Goal: Task Accomplishment & Management: Use online tool/utility

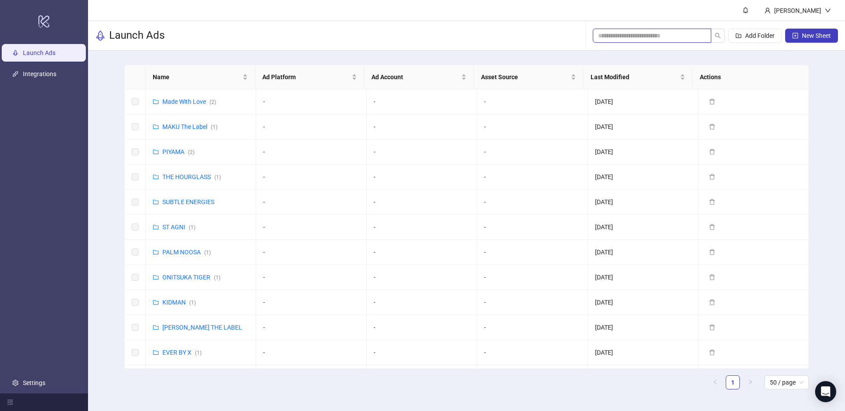
click at [633, 40] on input "search" at bounding box center [648, 36] width 101 height 10
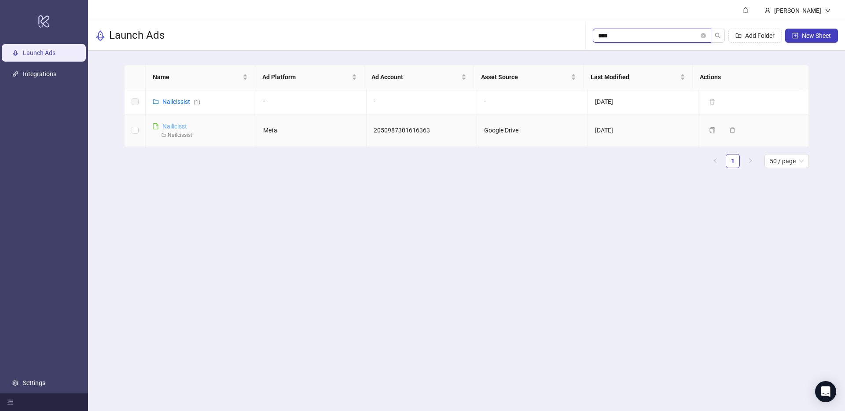
type input "****"
click at [170, 129] on link "Nailicisst" at bounding box center [174, 126] width 25 height 7
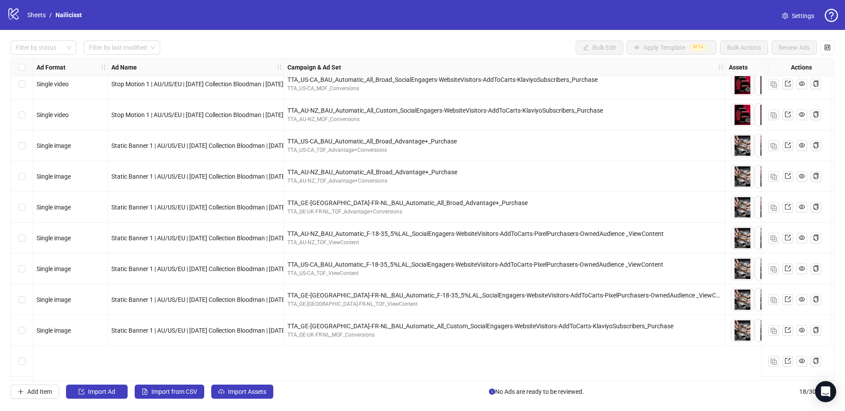
scroll to position [254, 0]
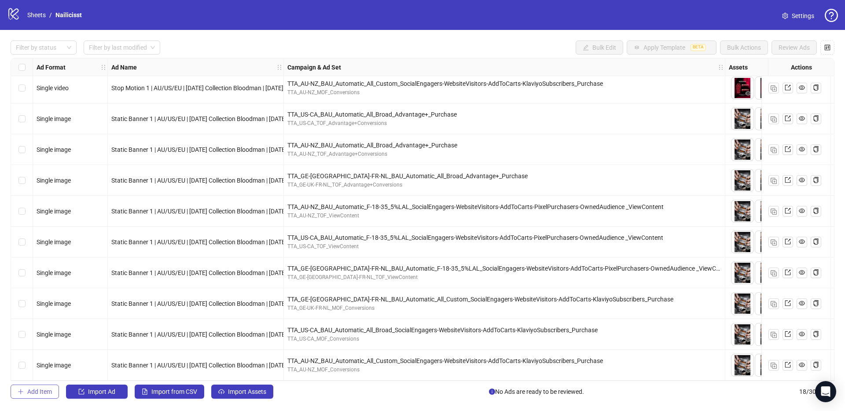
click at [34, 392] on span "Add Item" at bounding box center [39, 391] width 25 height 7
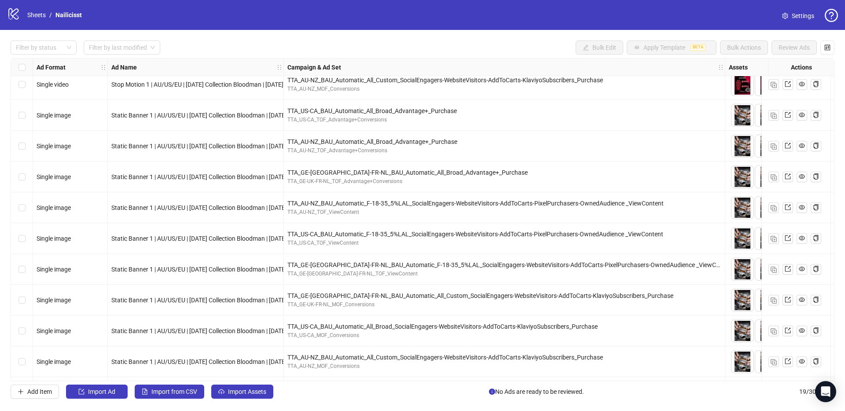
scroll to position [284, 0]
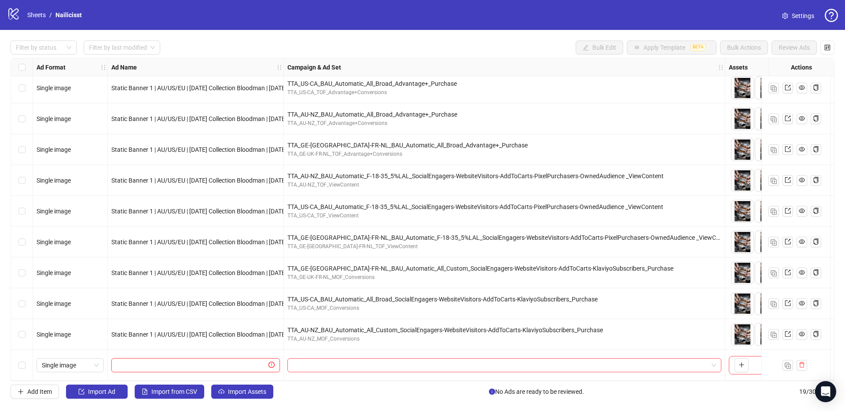
click at [182, 361] on input "text" at bounding box center [192, 366] width 150 height 10
paste input "**********"
type input "**********"
drag, startPoint x: 341, startPoint y: 380, endPoint x: 556, endPoint y: 379, distance: 215.7
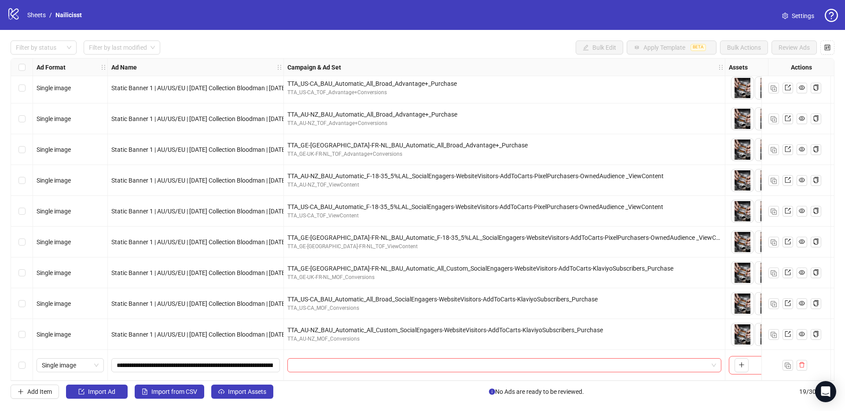
click at [557, 380] on div "Ad Format Ad Name Campaign & Ad Set Assets Descriptions Headlines Primary Texts…" at bounding box center [423, 219] width 824 height 323
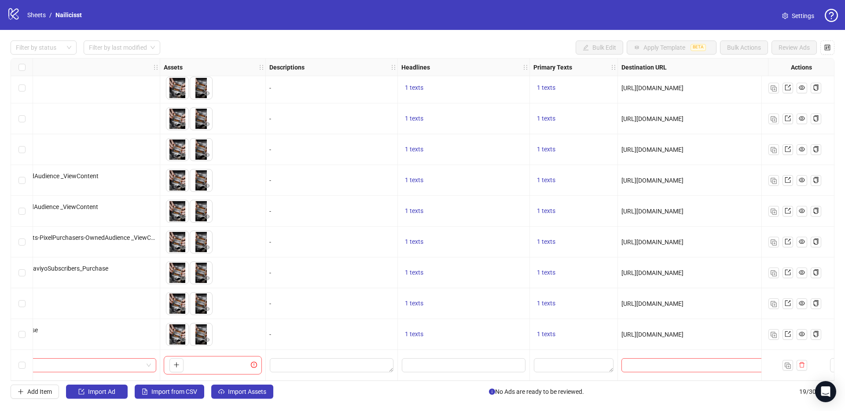
scroll to position [284, 634]
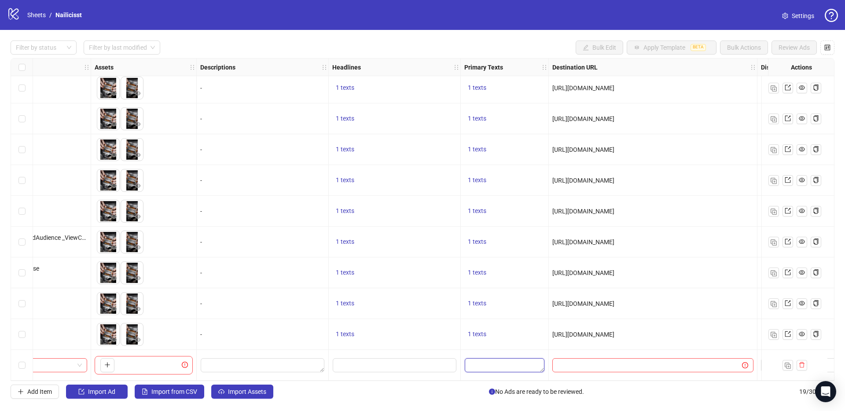
click at [491, 362] on textarea "Edit values" at bounding box center [505, 365] width 80 height 14
click at [357, 352] on div at bounding box center [395, 365] width 132 height 31
click at [479, 365] on textarea "Edit values" at bounding box center [505, 365] width 80 height 14
click at [403, 339] on div "1 texts" at bounding box center [395, 334] width 132 height 31
click at [476, 361] on textarea "Edit values" at bounding box center [505, 365] width 80 height 14
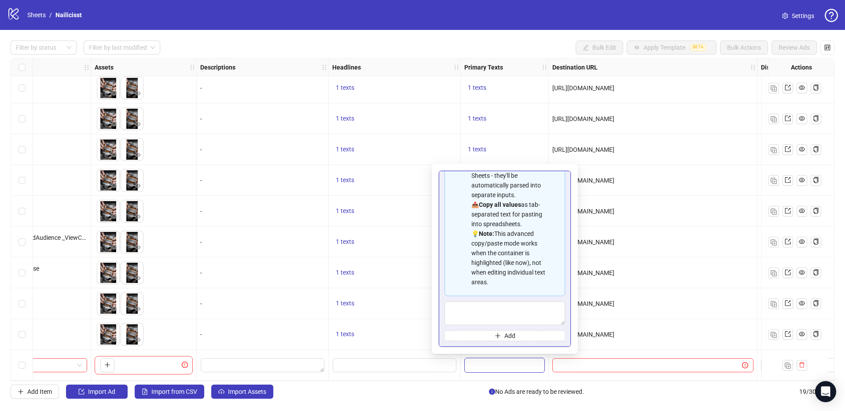
scroll to position [79, 0]
click at [482, 312] on textarea "Multi-text input container - paste or copy values" at bounding box center [505, 314] width 121 height 24
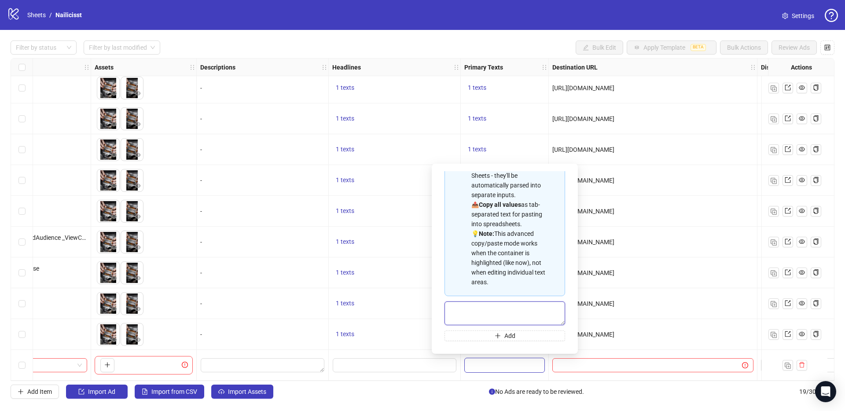
paste textarea "**********"
type textarea "**********"
click at [411, 342] on div "1 texts" at bounding box center [395, 334] width 132 height 31
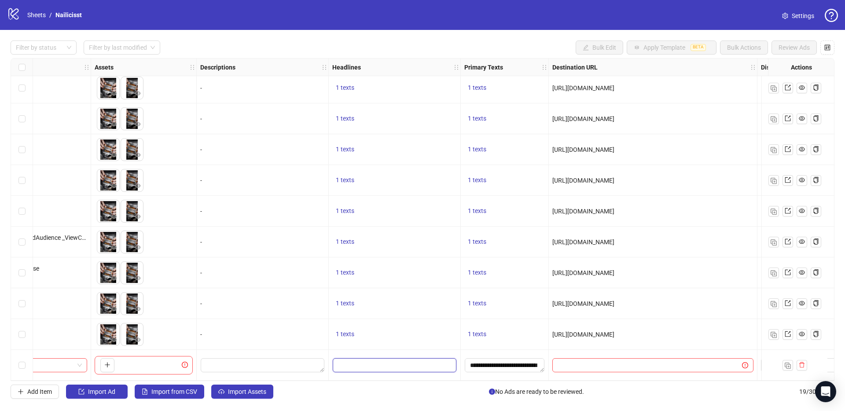
click at [379, 362] on input "Edit values" at bounding box center [395, 365] width 124 height 14
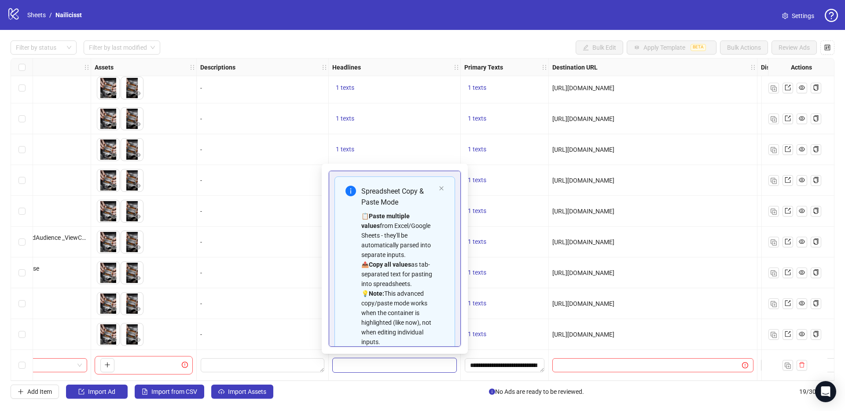
scroll to position [70, 0]
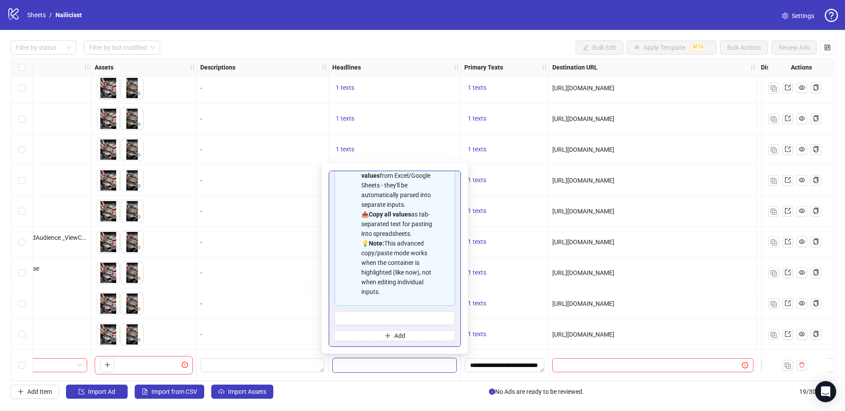
type input "**********"
click at [242, 330] on div "-" at bounding box center [262, 335] width 125 height 10
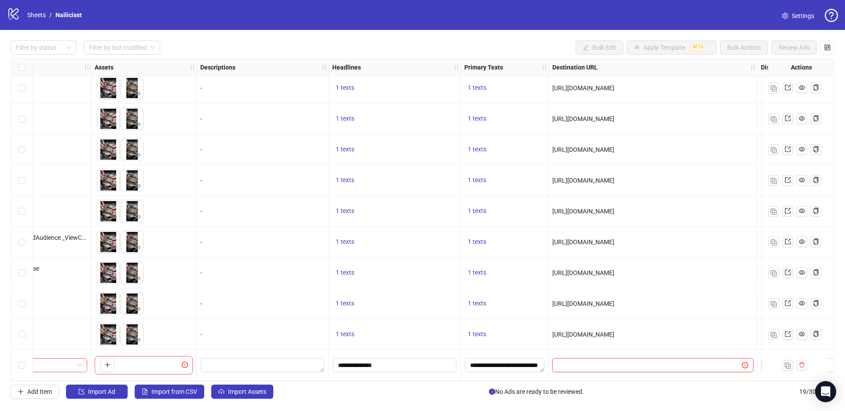
click at [585, 361] on input "text" at bounding box center [644, 366] width 172 height 10
paste input "**********"
type input "**********"
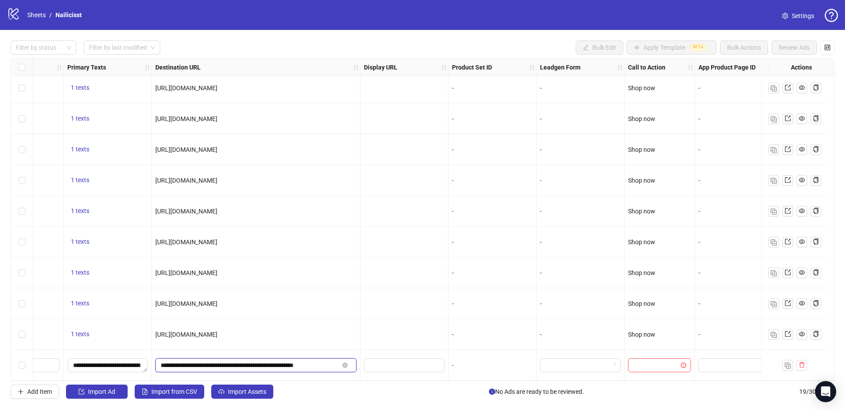
scroll to position [284, 1053]
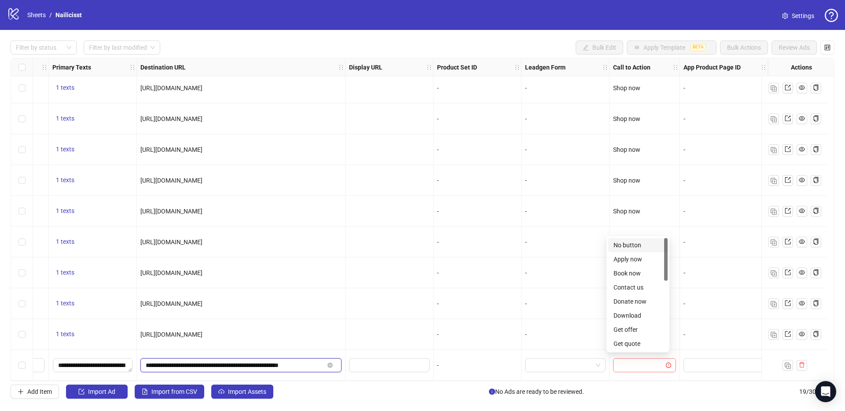
click at [613, 367] on div at bounding box center [644, 365] width 63 height 14
type input "****"
click at [643, 344] on div "Shop now" at bounding box center [638, 344] width 49 height 10
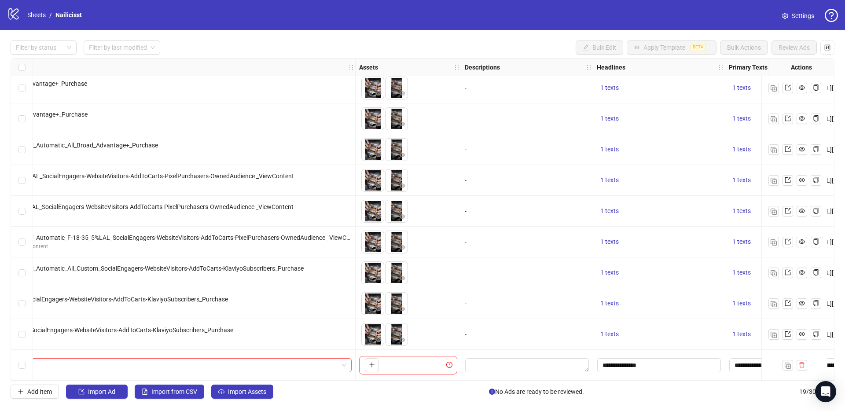
scroll to position [284, 0]
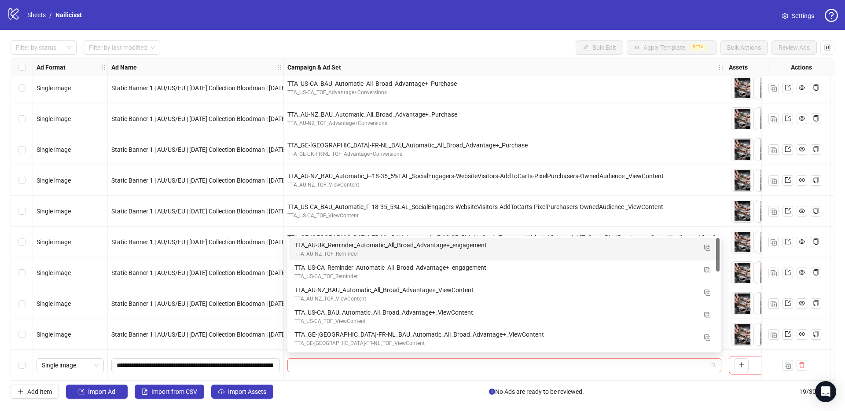
click at [291, 364] on div at bounding box center [504, 365] width 434 height 14
paste input "**********"
type input "**********"
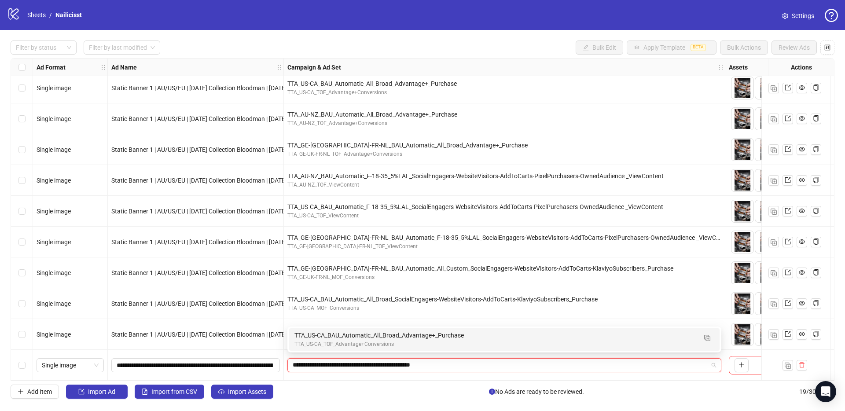
click at [334, 332] on div "TTA_US-CA_BAU_Automatic_All_Broad_Advantage+_Purchase" at bounding box center [495, 336] width 402 height 10
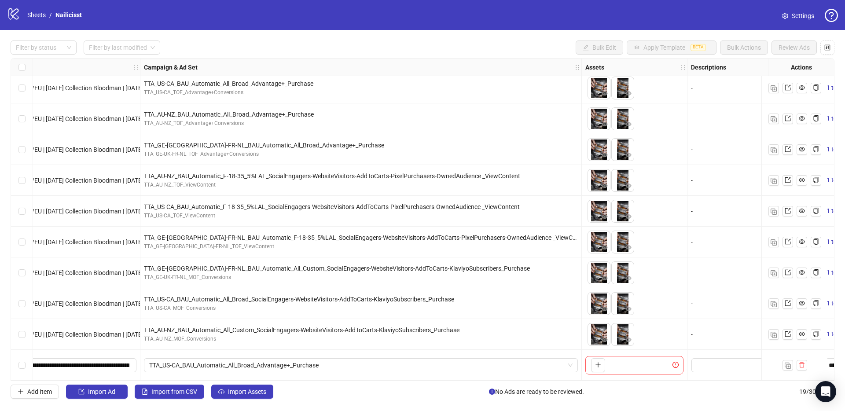
scroll to position [284, 290]
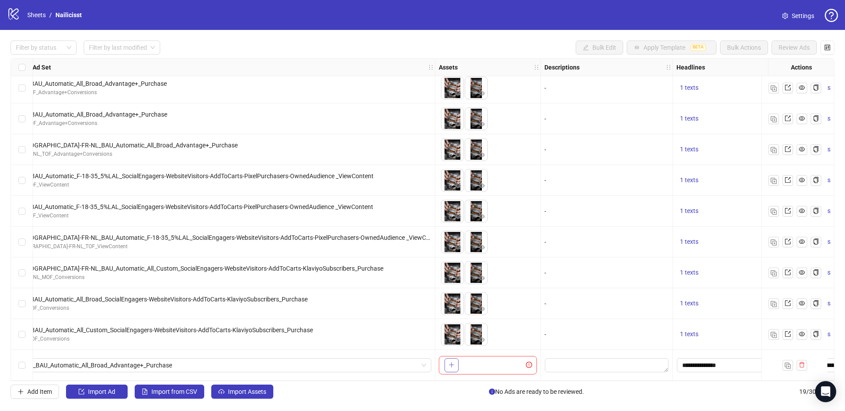
click at [457, 360] on button "button" at bounding box center [452, 365] width 14 height 14
click at [459, 365] on div "To pick up a draggable item, press the space bar. While dragging, use the arrow…" at bounding box center [488, 365] width 98 height 18
click at [454, 362] on icon "plus" at bounding box center [452, 365] width 6 height 6
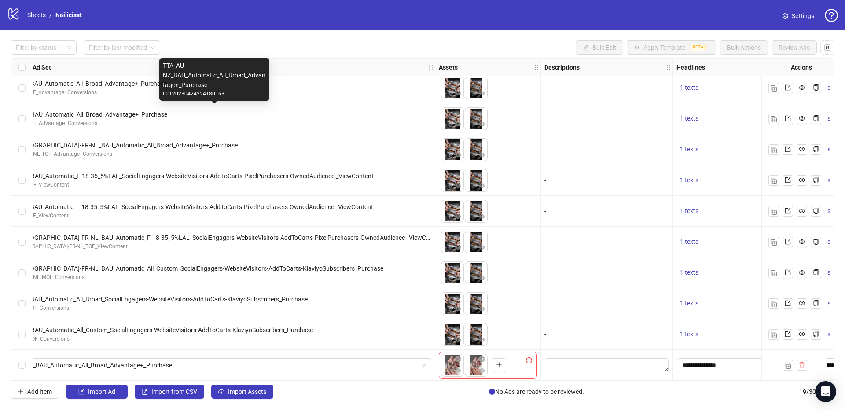
scroll to position [284, 0]
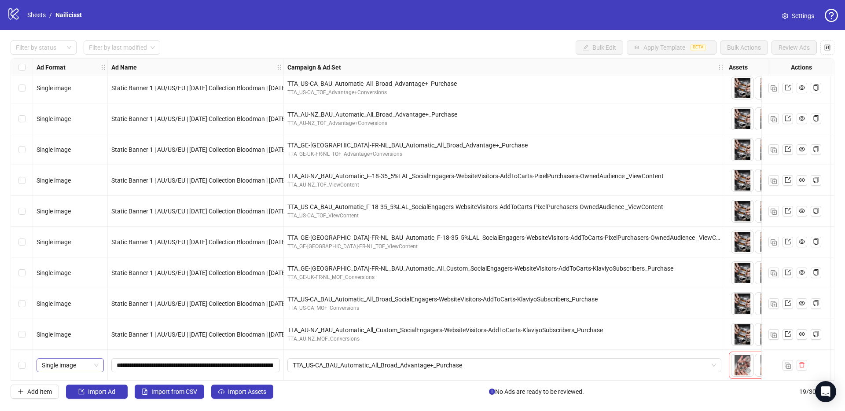
click at [87, 364] on span "Single image" at bounding box center [70, 365] width 57 height 13
click at [74, 275] on div "Single video" at bounding box center [70, 274] width 53 height 10
click at [26, 364] on div "Select row 19" at bounding box center [22, 365] width 22 height 31
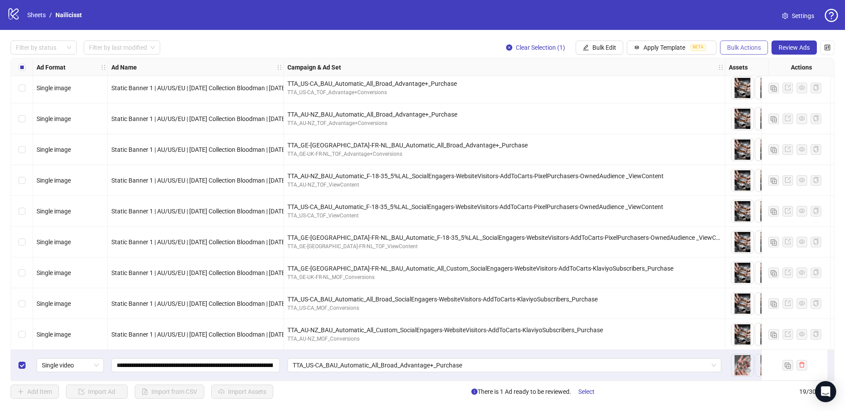
click at [735, 44] on span "Bulk Actions" at bounding box center [744, 47] width 34 height 7
click at [750, 94] on span "Duplicate with assets" at bounding box center [756, 93] width 60 height 10
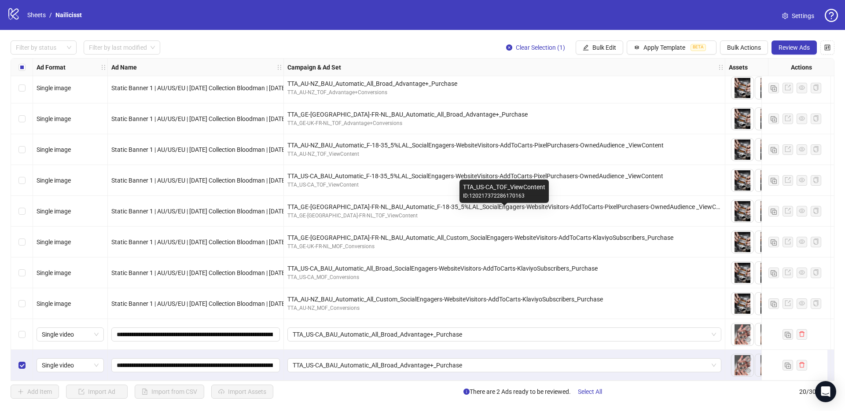
scroll to position [315, 0]
click at [305, 365] on span "TTA_US-CA_BAU_Automatic_All_Broad_Advantage+_Purchase" at bounding box center [504, 365] width 423 height 13
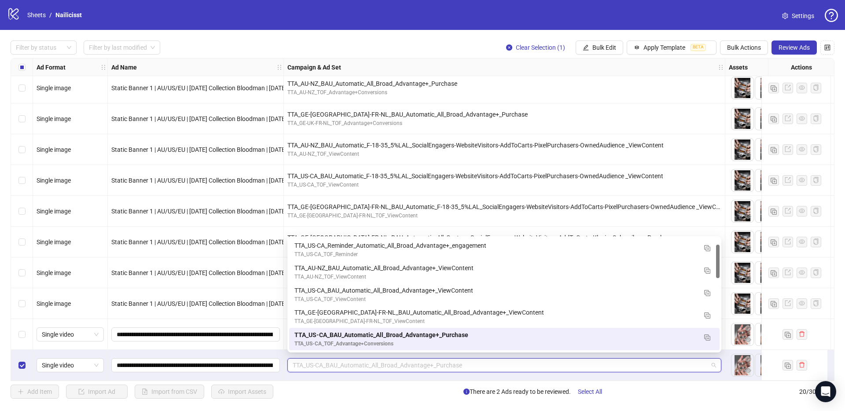
paste input "**********"
type input "**********"
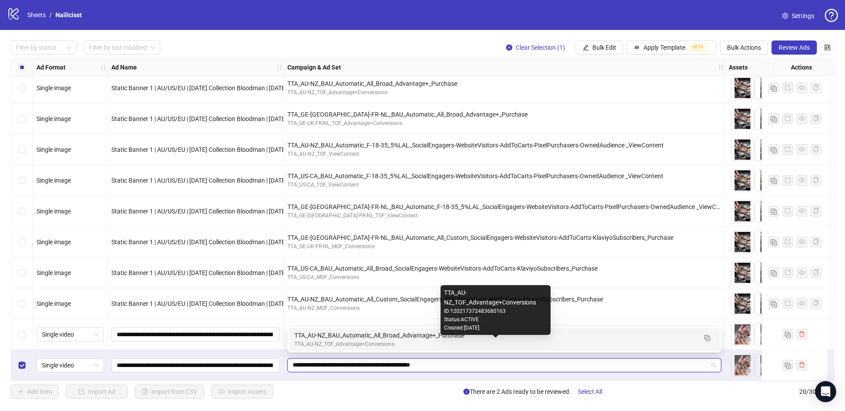
click at [309, 339] on div "TTA_AU-NZ_BAU_Automatic_All_Broad_Advantage+_Purchase" at bounding box center [495, 336] width 402 height 10
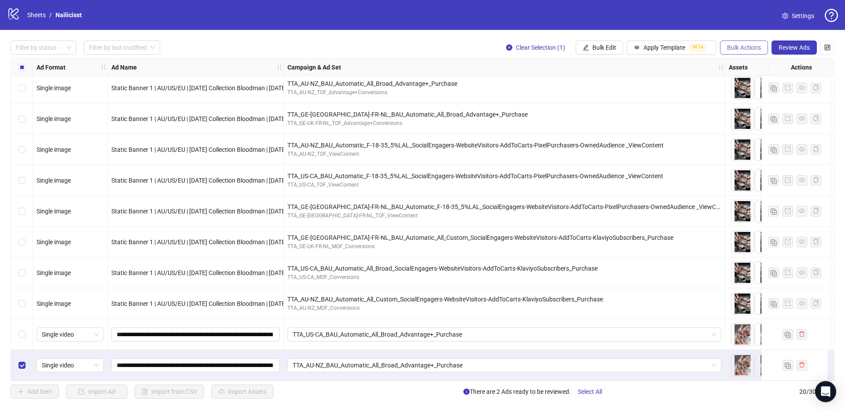
click at [739, 53] on button "Bulk Actions" at bounding box center [744, 47] width 48 height 14
click at [747, 89] on span "Duplicate with assets" at bounding box center [756, 93] width 60 height 10
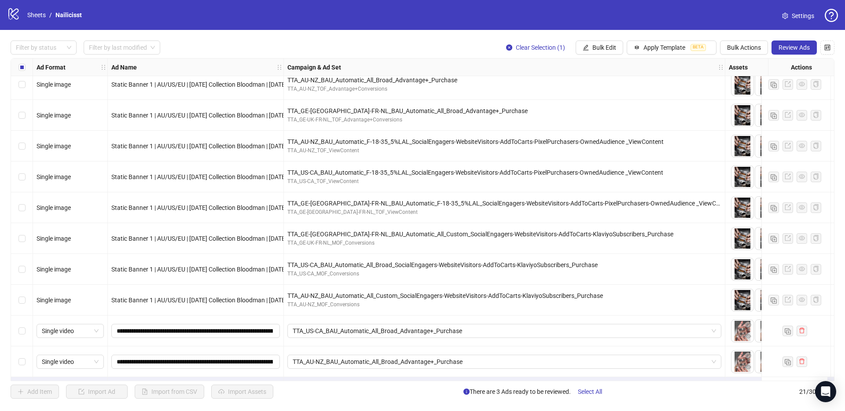
scroll to position [346, 0]
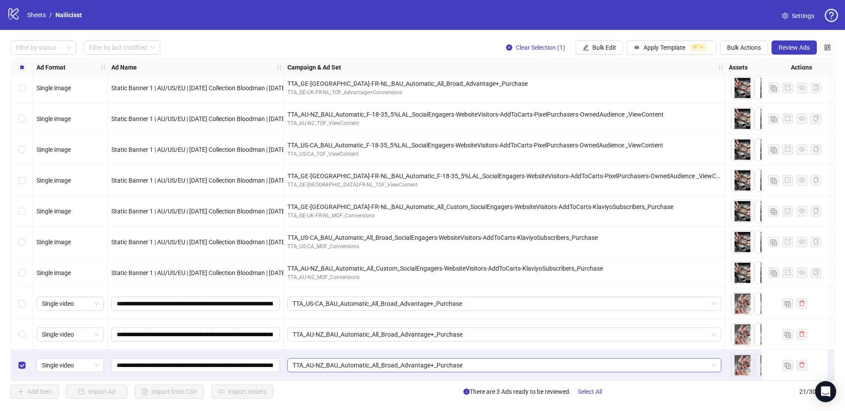
click at [341, 359] on span "TTA_AU-NZ_BAU_Automatic_All_Broad_Advantage+_Purchase" at bounding box center [504, 365] width 423 height 13
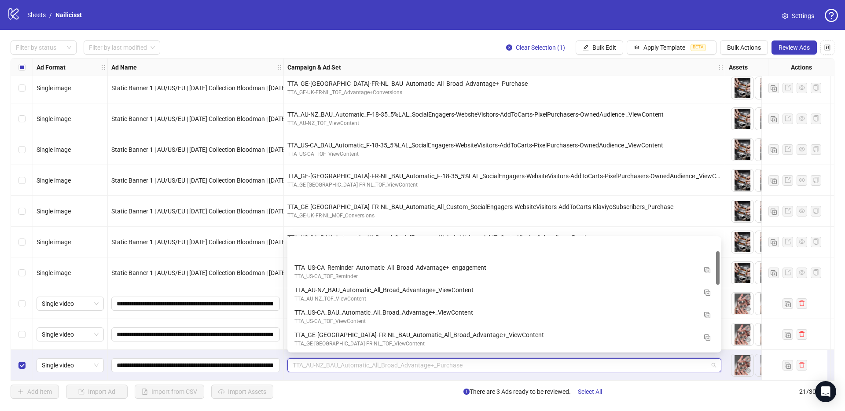
scroll to position [44, 0]
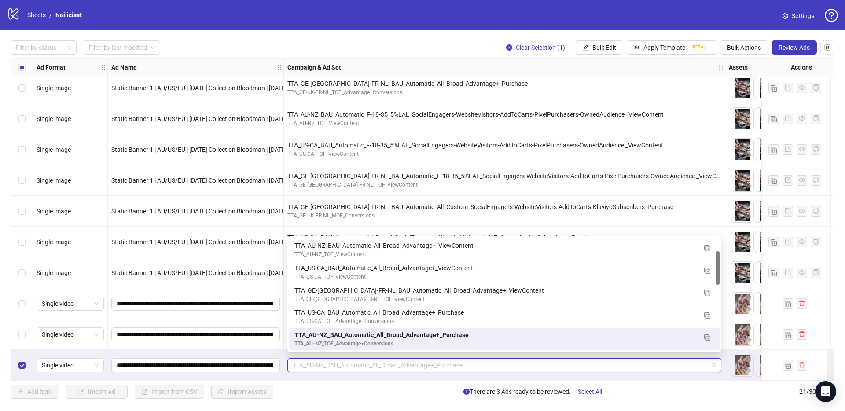
paste input "**********"
type input "**********"
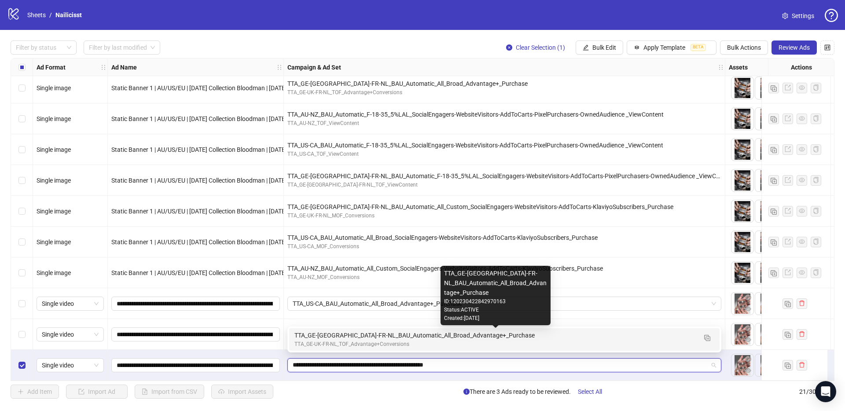
click at [307, 338] on div "TTA_GE-[GEOGRAPHIC_DATA]-FR-NL_BAU_Automatic_All_Broad_Advantage+_Purchase" at bounding box center [495, 336] width 402 height 10
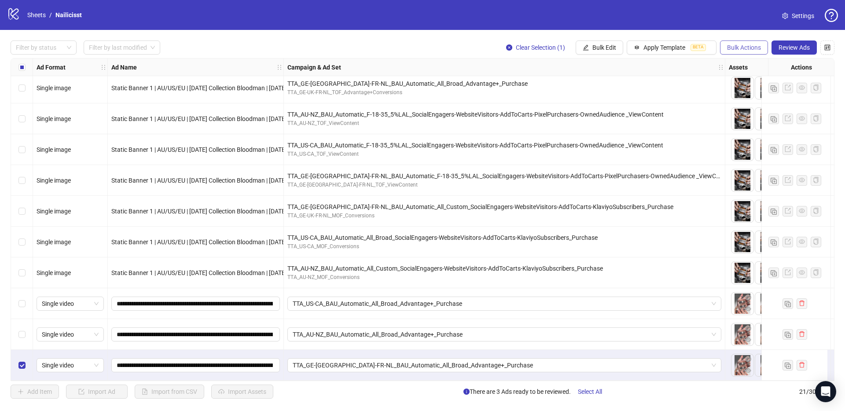
click at [740, 50] on span "Bulk Actions" at bounding box center [744, 47] width 34 height 7
click at [752, 95] on span "Duplicate with assets" at bounding box center [756, 93] width 60 height 10
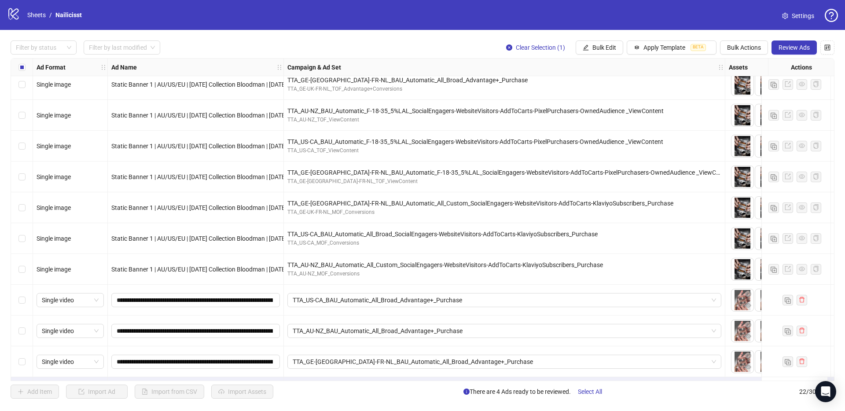
scroll to position [377, 0]
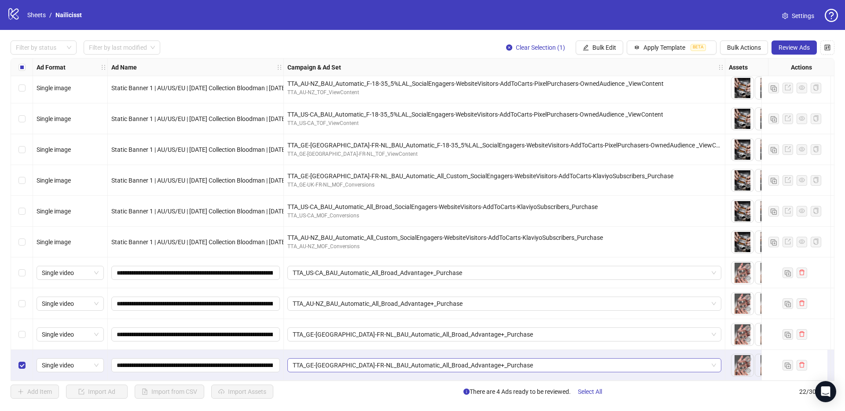
click at [313, 361] on span "TTA_GE-[GEOGRAPHIC_DATA]-FR-NL_BAU_Automatic_All_Broad_Advantage+_Purchase" at bounding box center [504, 365] width 423 height 13
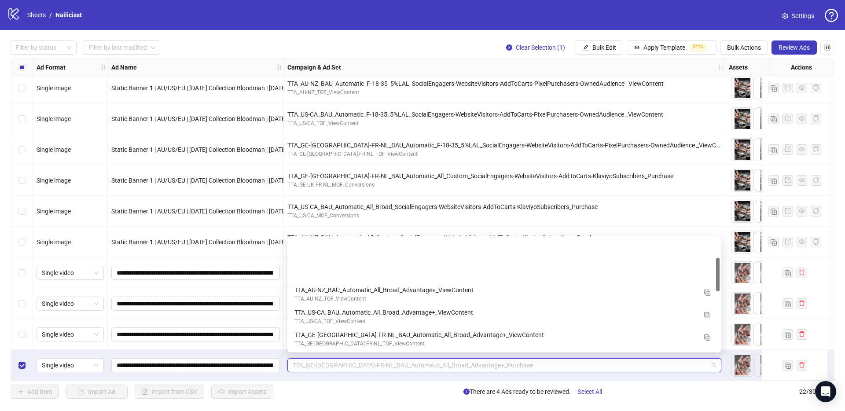
scroll to position [67, 0]
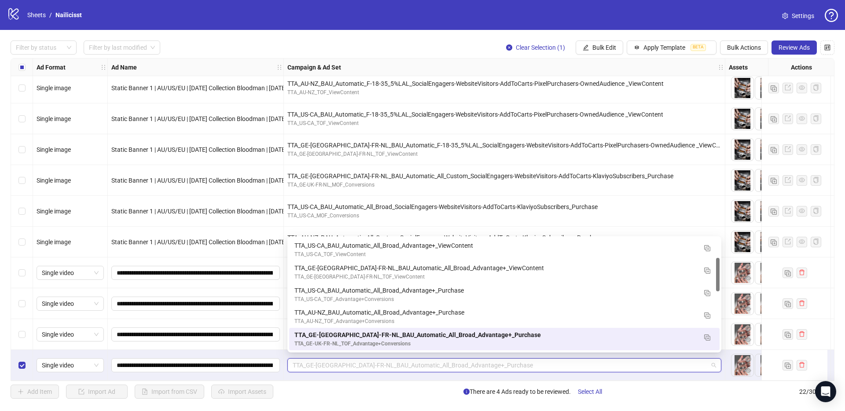
paste input "**********"
type input "**********"
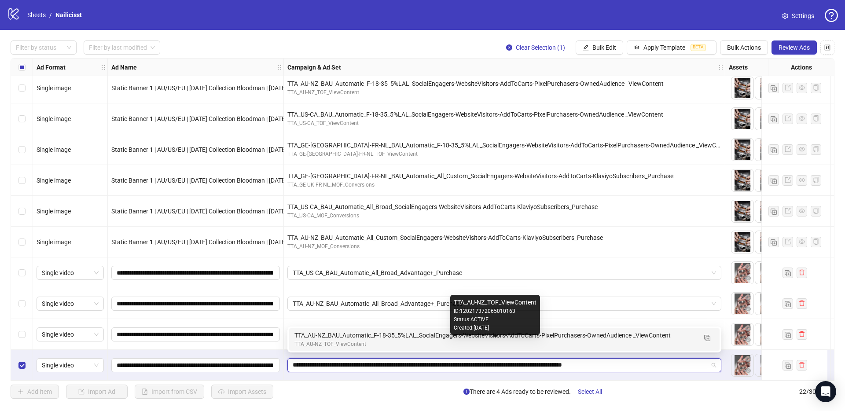
click at [316, 342] on div "TTA_AU-NZ_TOF_ViewContent" at bounding box center [495, 344] width 402 height 8
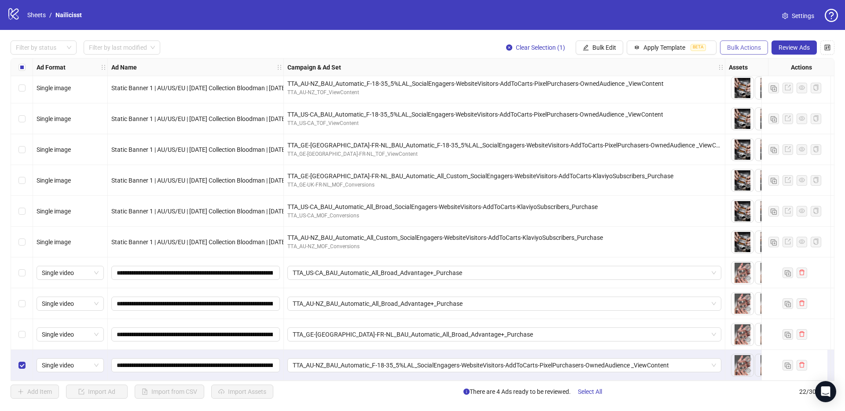
click at [743, 43] on button "Bulk Actions" at bounding box center [744, 47] width 48 height 14
click at [752, 92] on span "Duplicate with assets" at bounding box center [756, 93] width 60 height 10
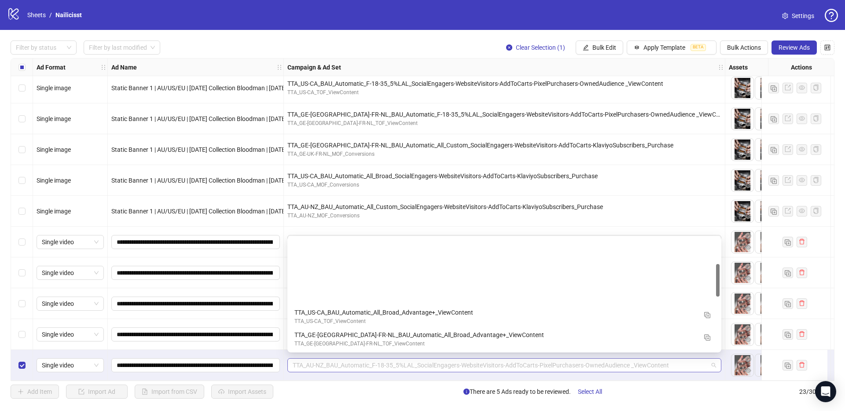
click at [299, 360] on span "TTA_AU-NZ_BAU_Automatic_F-18-35_5%LAL_SocialEngagers-WebsiteVisitors-AddToCarts…" at bounding box center [504, 365] width 423 height 13
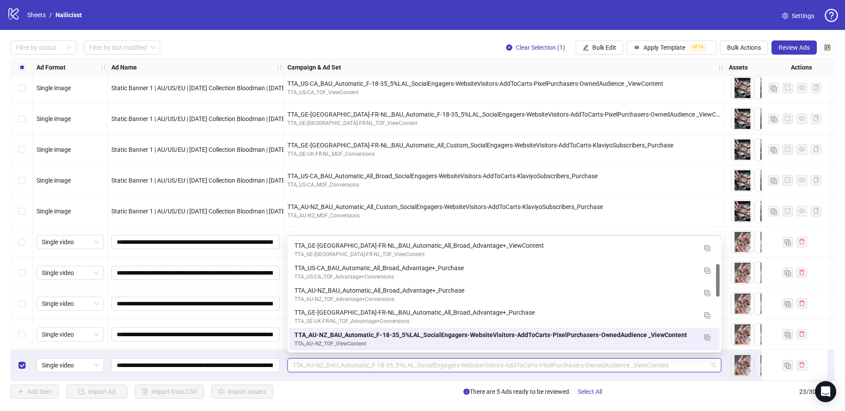
paste input "**********"
type input "**********"
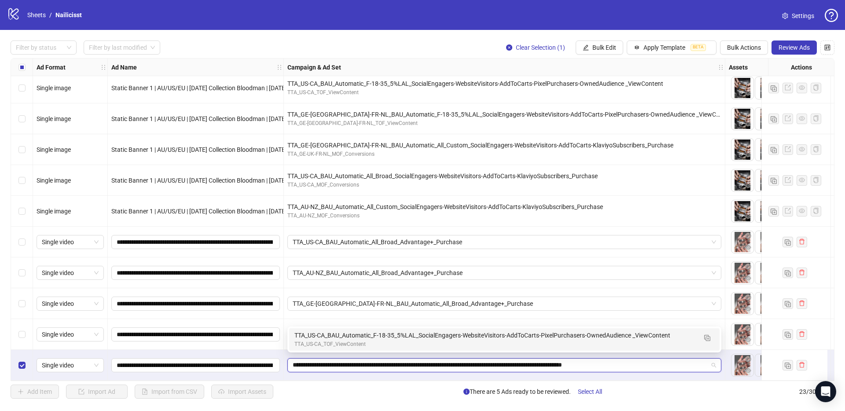
scroll to position [0, 0]
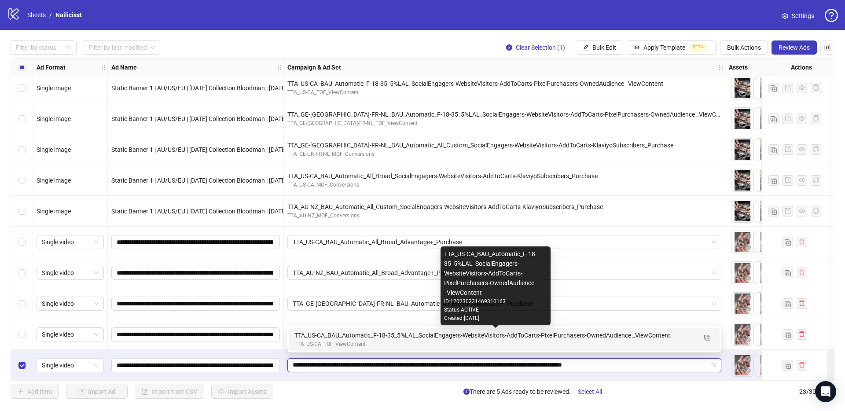
click at [315, 332] on div "TTA_US-CA_BAU_Automatic_F-18-35_5%LAL_SocialEngagers-WebsiteVisitors-AddToCarts…" at bounding box center [495, 336] width 402 height 10
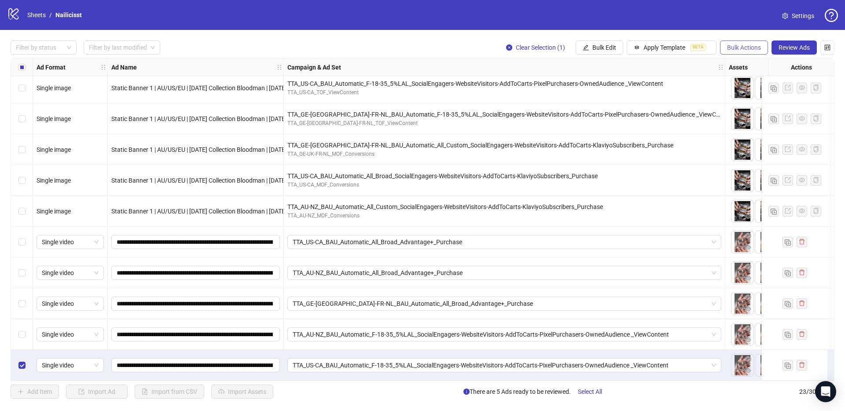
click at [737, 49] on span "Bulk Actions" at bounding box center [744, 47] width 34 height 7
click at [744, 97] on span "Duplicate with assets" at bounding box center [756, 93] width 60 height 10
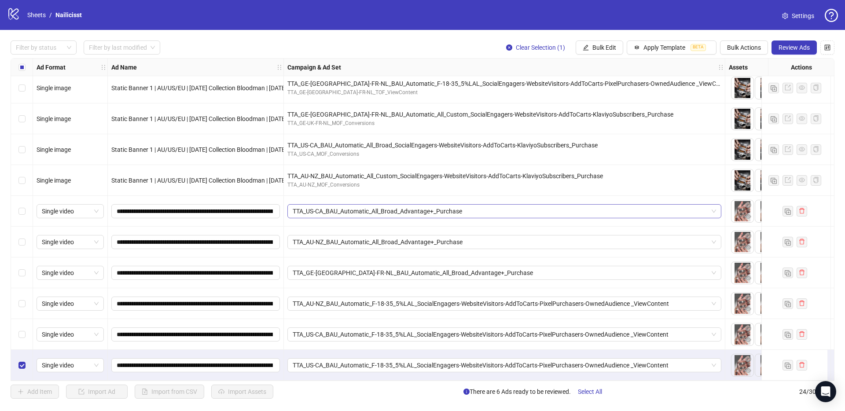
scroll to position [438, 0]
click at [298, 359] on span "TTA_US-CA_BAU_Automatic_F-18-35_5%LAL_SocialEngagers-WebsiteVisitors-AddToCarts…" at bounding box center [504, 365] width 423 height 13
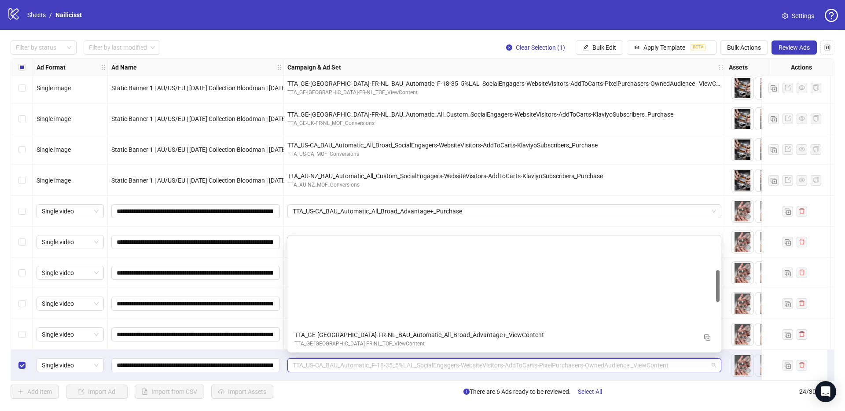
scroll to position [112, 0]
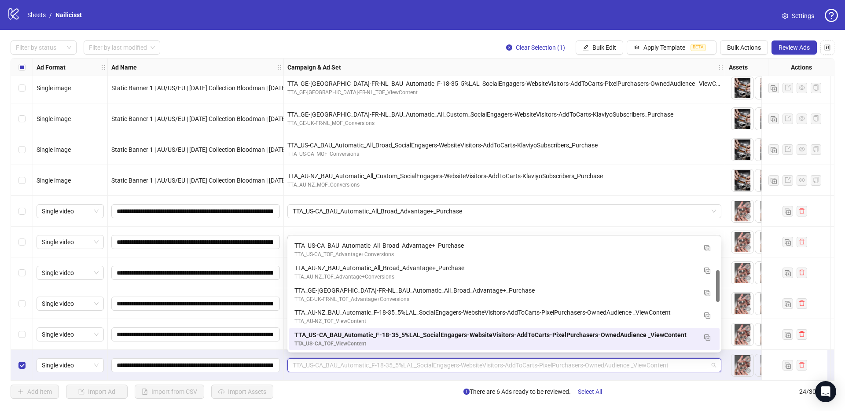
paste input "**********"
type input "**********"
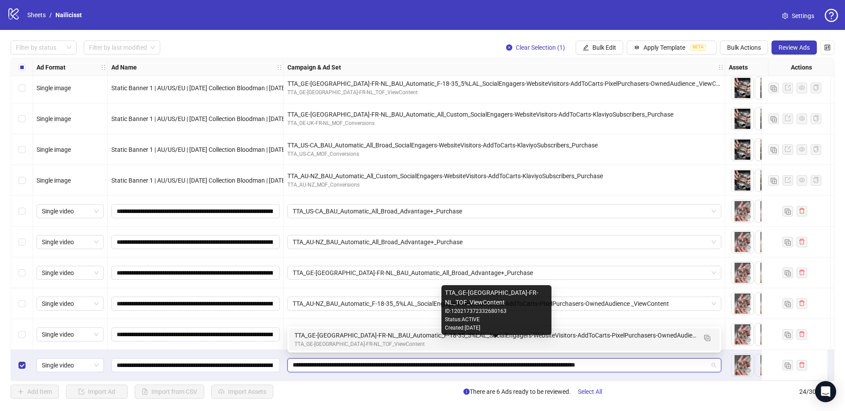
click at [308, 344] on div "TTA_GE-[GEOGRAPHIC_DATA]-FR-NL_TOF_ViewContent" at bounding box center [495, 344] width 402 height 8
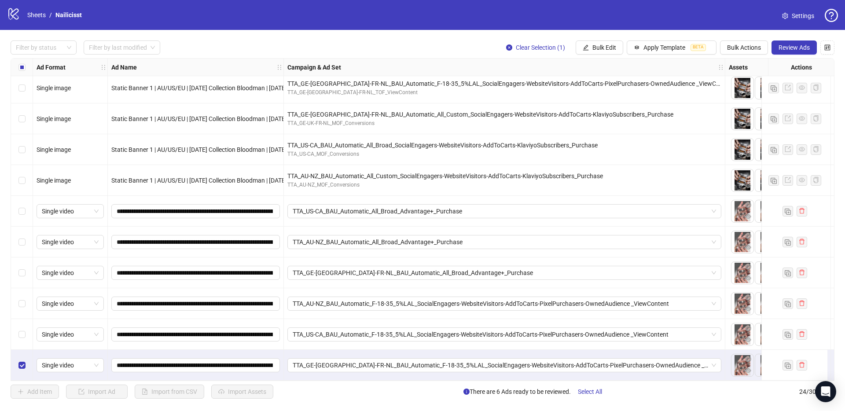
click at [383, 350] on div "TTA_GE-[GEOGRAPHIC_DATA]-FR-NL_BAU_Automatic_F-18-35_5%LAL_SocialEngagers-Websi…" at bounding box center [505, 365] width 442 height 31
click at [735, 49] on span "Bulk Actions" at bounding box center [744, 47] width 34 height 7
click at [748, 92] on span "Duplicate with assets" at bounding box center [756, 93] width 60 height 10
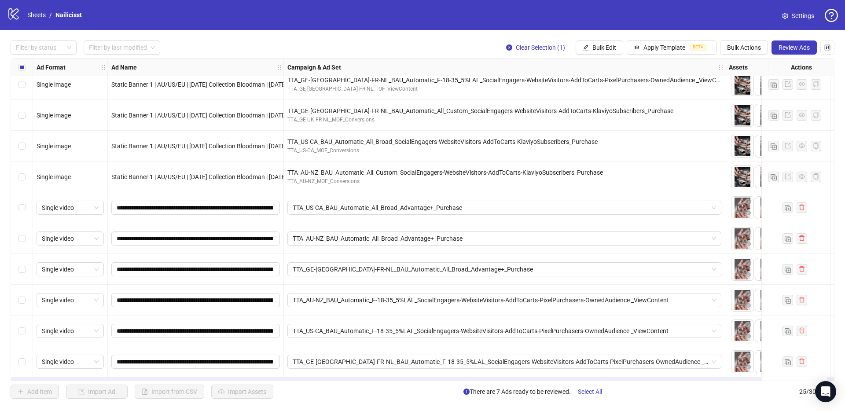
scroll to position [469, 0]
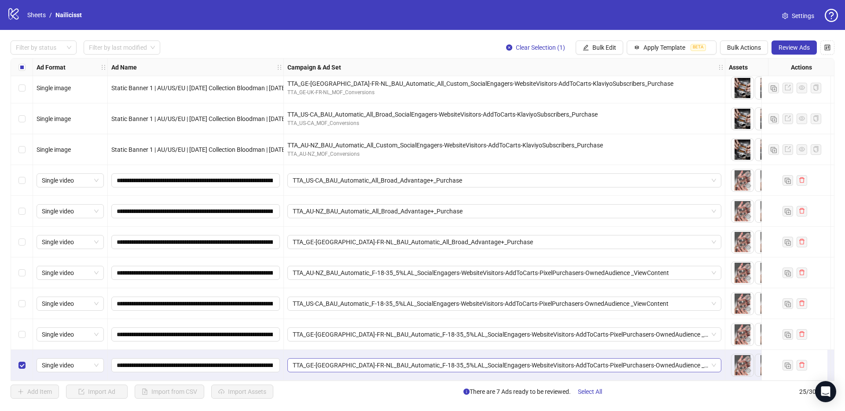
click at [313, 363] on span "TTA_GE-[GEOGRAPHIC_DATA]-FR-NL_BAU_Automatic_F-18-35_5%LAL_SocialEngagers-Websi…" at bounding box center [504, 365] width 423 height 13
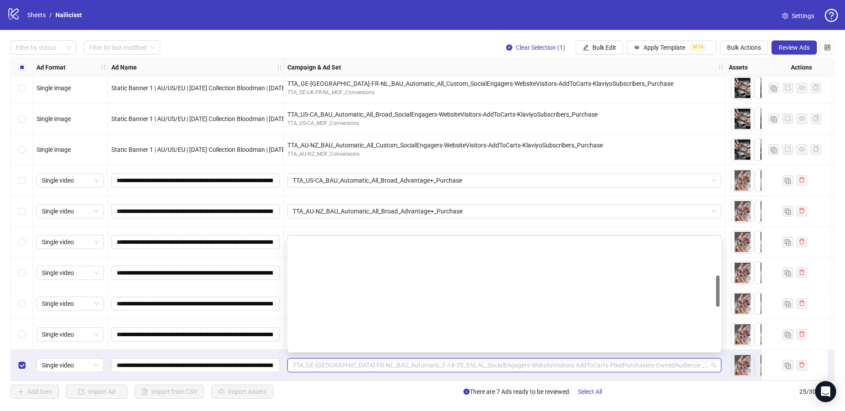
scroll to position [134, 0]
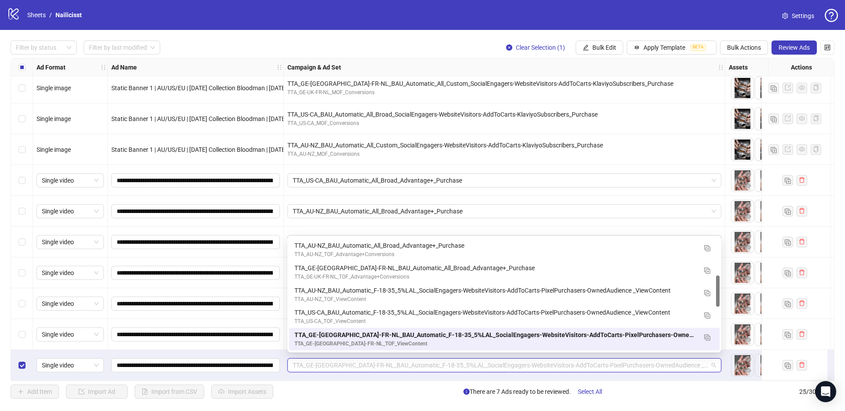
paste input "**********"
type input "**********"
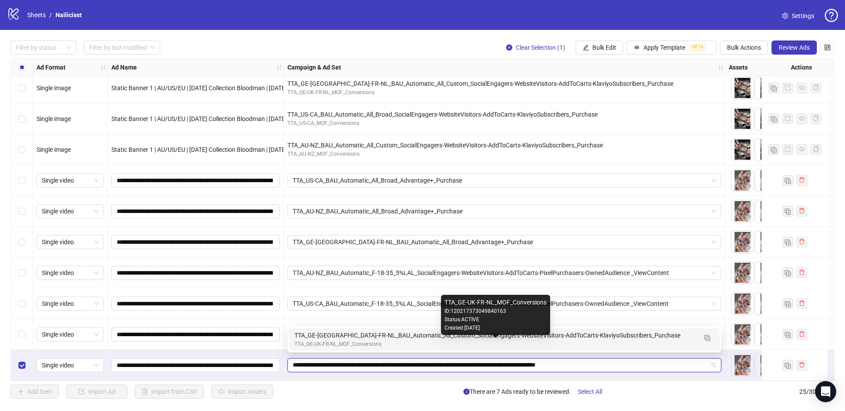
click at [312, 345] on div "TTA_GE-UK-FR-NL_MOF_Conversions" at bounding box center [495, 344] width 402 height 8
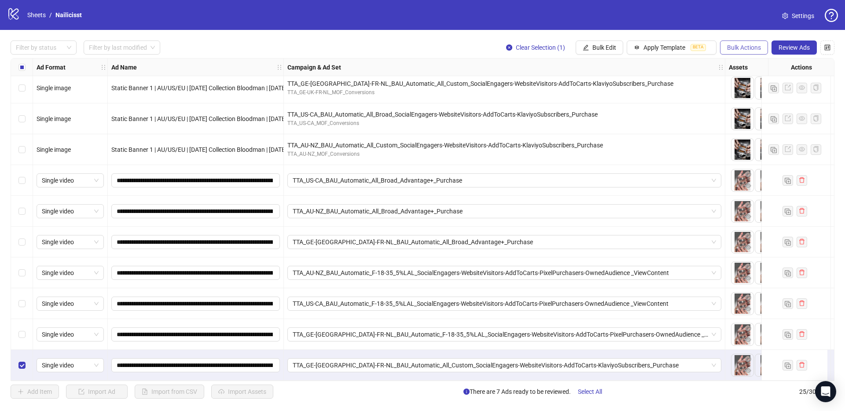
click at [730, 53] on button "Bulk Actions" at bounding box center [744, 47] width 48 height 14
click at [743, 96] on span "Duplicate with assets" at bounding box center [756, 93] width 60 height 10
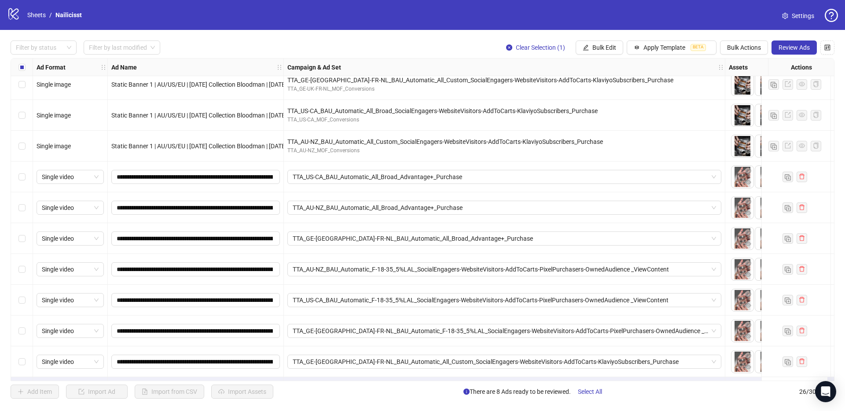
scroll to position [500, 0]
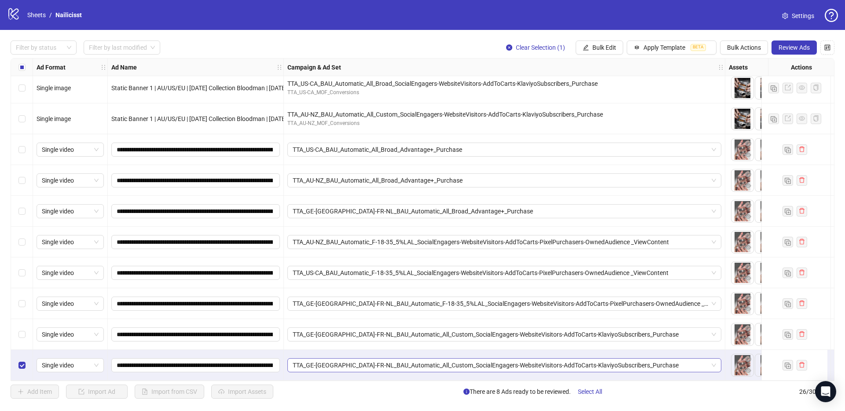
click at [358, 359] on span "TTA_GE-[GEOGRAPHIC_DATA]-FR-NL_BAU_Automatic_All_Custom_SocialEngagers-WebsiteV…" at bounding box center [504, 365] width 423 height 13
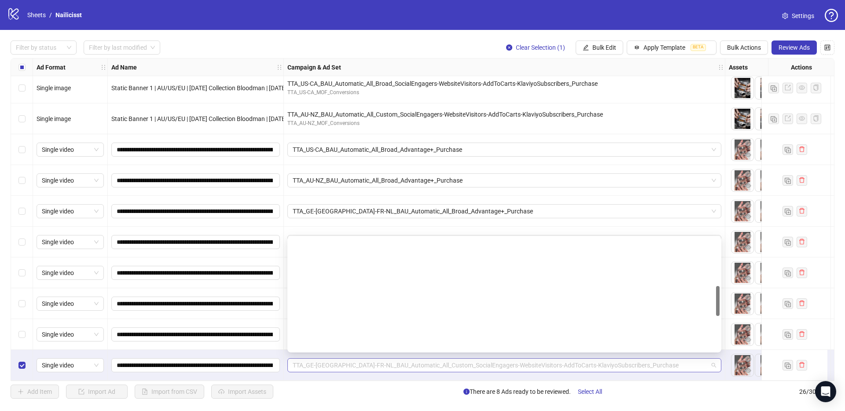
scroll to position [179, 0]
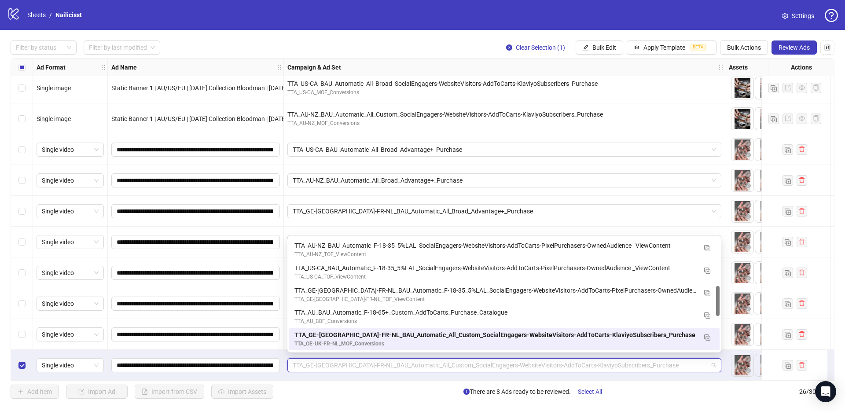
paste input "**********"
type input "**********"
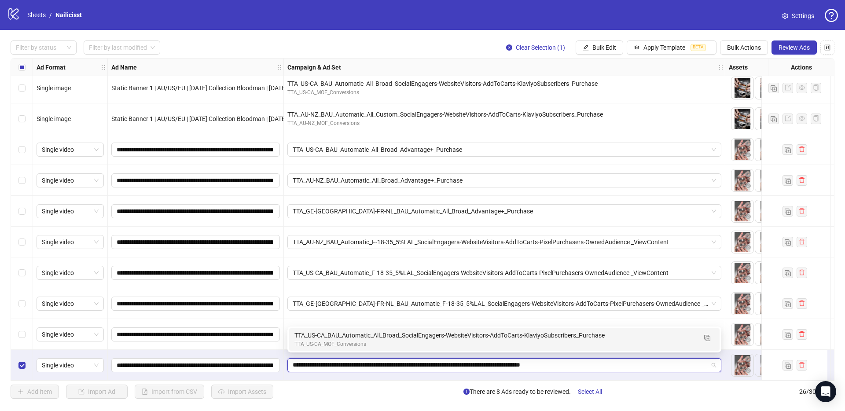
scroll to position [0, 0]
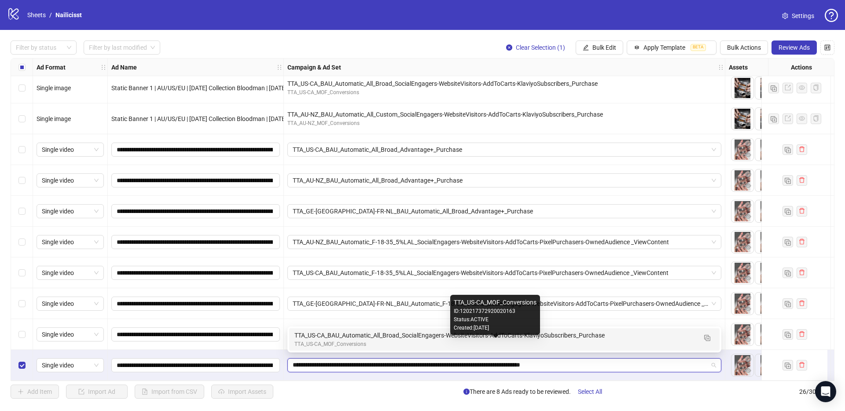
click at [311, 340] on div "TTA_US-CA_MOF_Conversions" at bounding box center [495, 344] width 402 height 8
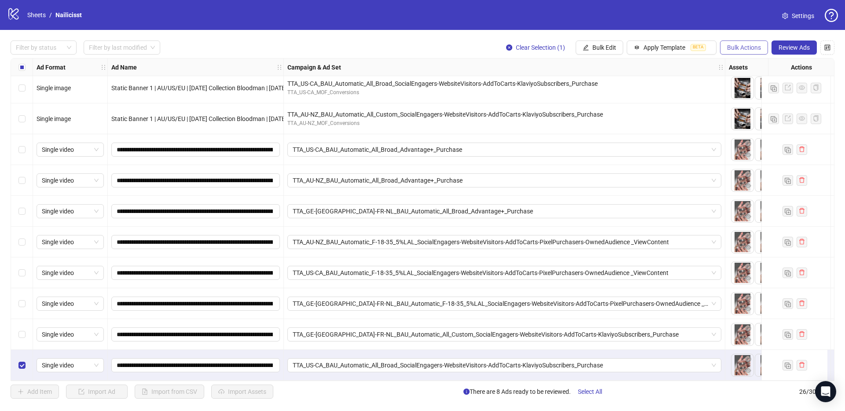
click at [744, 47] on span "Bulk Actions" at bounding box center [744, 47] width 34 height 7
click at [748, 95] on span "Duplicate with assets" at bounding box center [756, 93] width 60 height 10
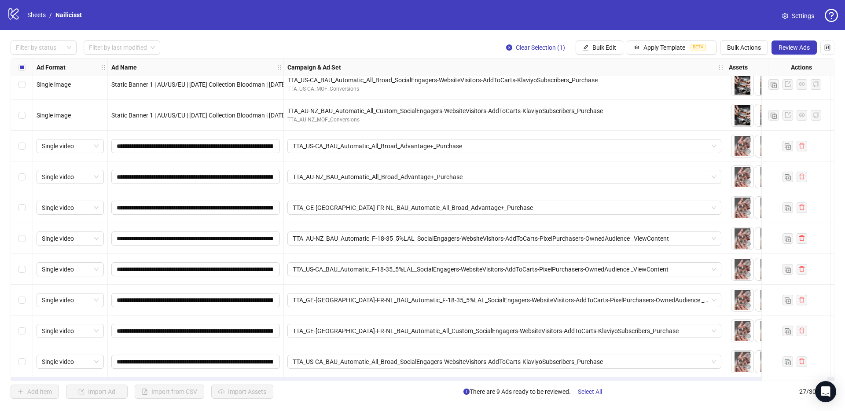
scroll to position [531, 0]
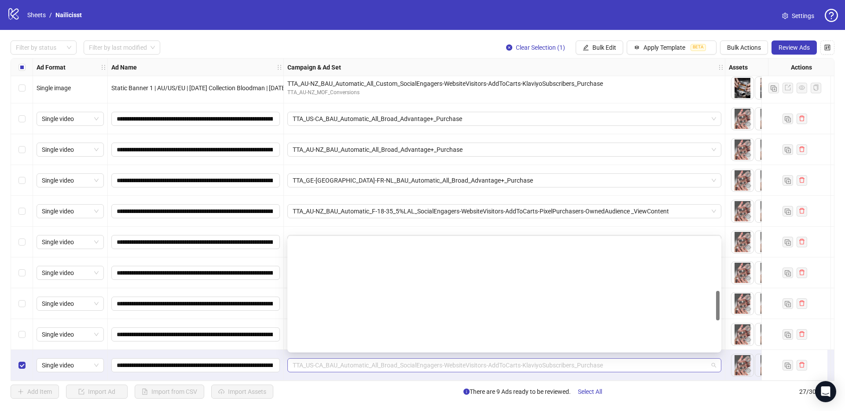
click at [309, 361] on span "TTA_US-CA_BAU_Automatic_All_Broad_SocialEngagers-WebsiteVisitors-AddToCarts-Kla…" at bounding box center [504, 365] width 423 height 13
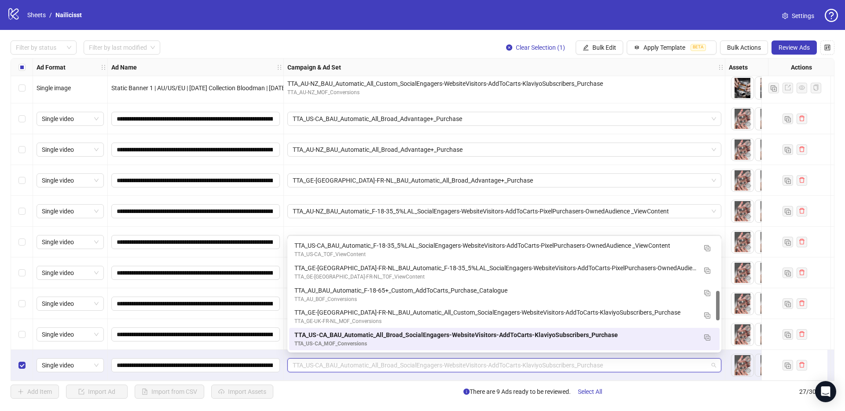
paste input "**********"
type input "**********"
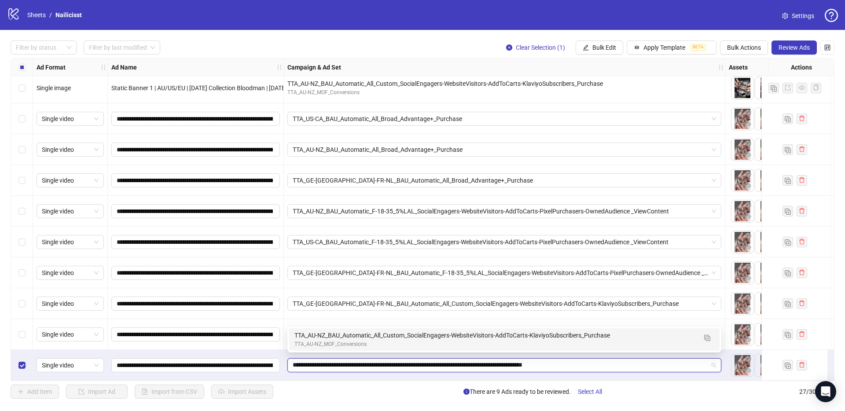
click at [307, 345] on div "TTA_AU-NZ_MOF_Conversions" at bounding box center [495, 344] width 402 height 8
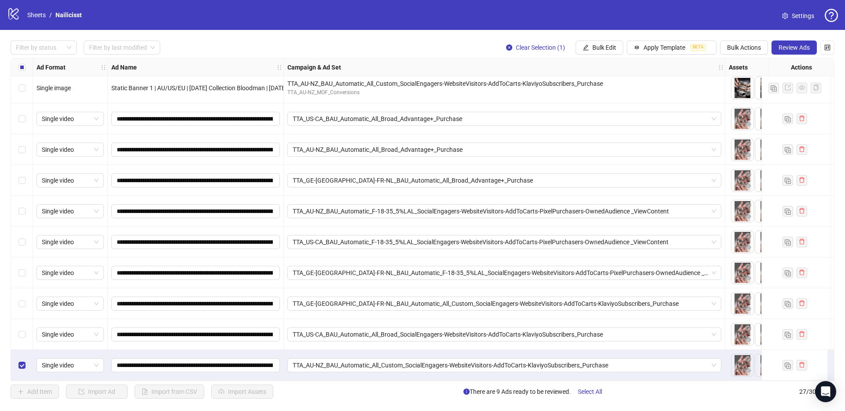
click at [356, 350] on div "TTA_AU-NZ_BAU_Automatic_All_Custom_SocialEngagers-WebsiteVisitors-AddToCarts-Kl…" at bounding box center [505, 365] width 442 height 31
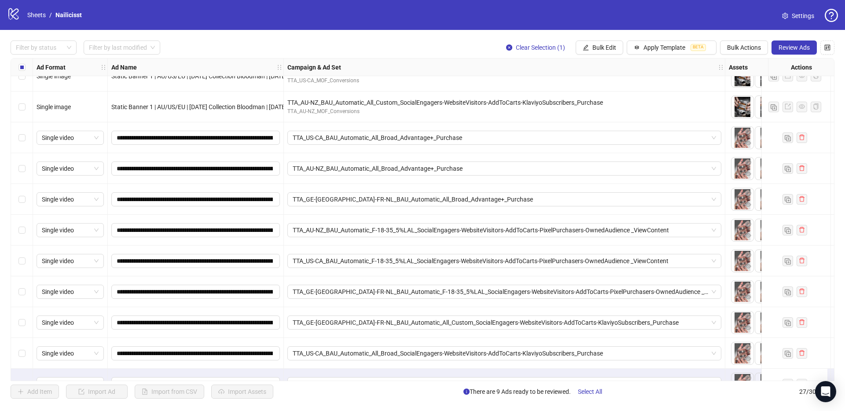
scroll to position [531, 0]
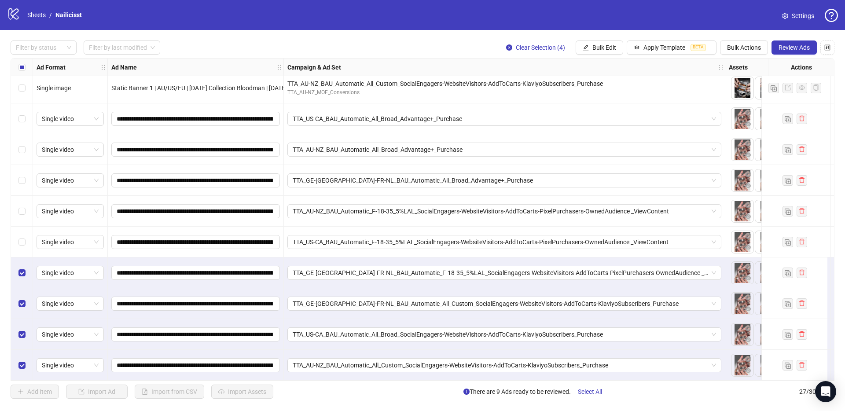
click at [23, 229] on div "Select row 23" at bounding box center [22, 242] width 22 height 31
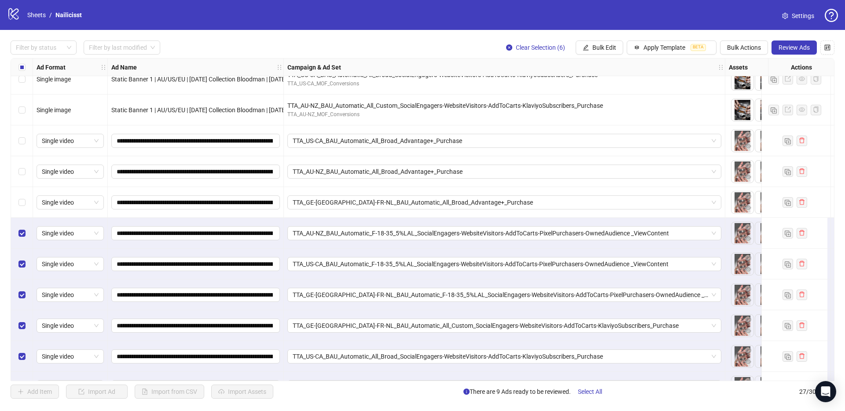
scroll to position [505, 0]
click at [21, 196] on div "Select row 21" at bounding box center [22, 203] width 22 height 31
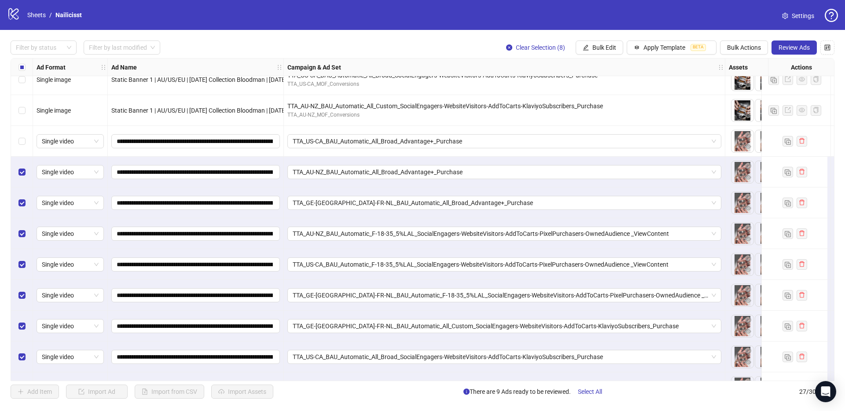
click at [18, 142] on div "Select row 19" at bounding box center [22, 141] width 22 height 31
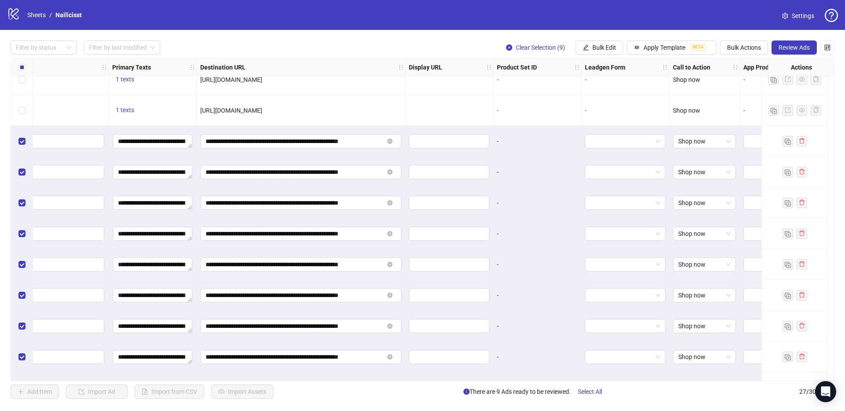
scroll to position [505, 1053]
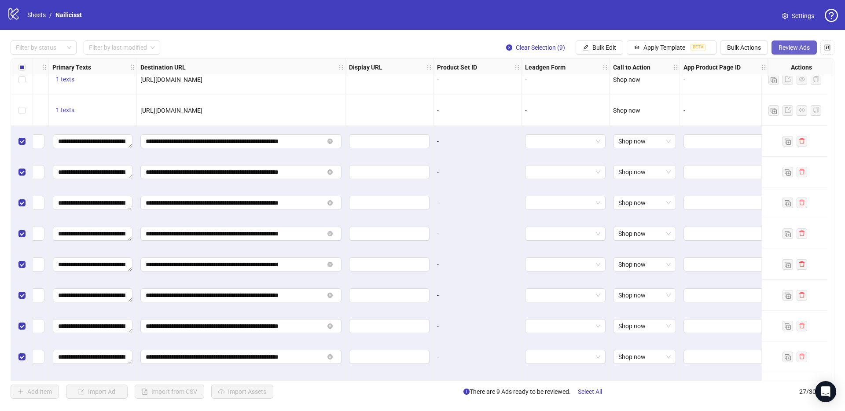
click at [791, 47] on span "Review Ads" at bounding box center [794, 47] width 31 height 7
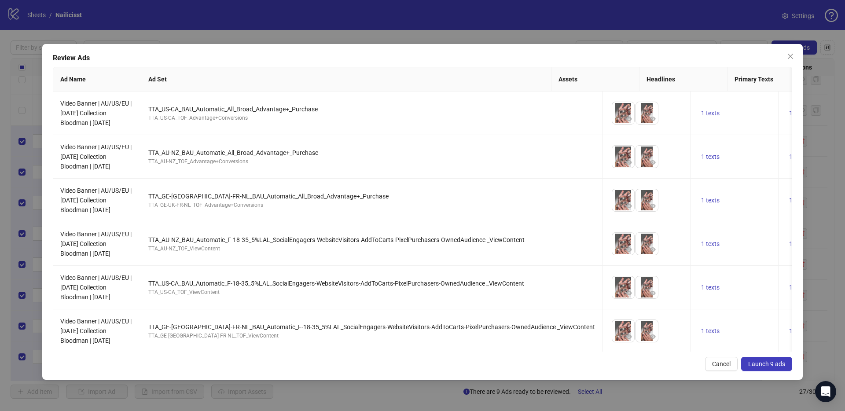
click at [757, 361] on span "Launch 9 ads" at bounding box center [766, 364] width 37 height 7
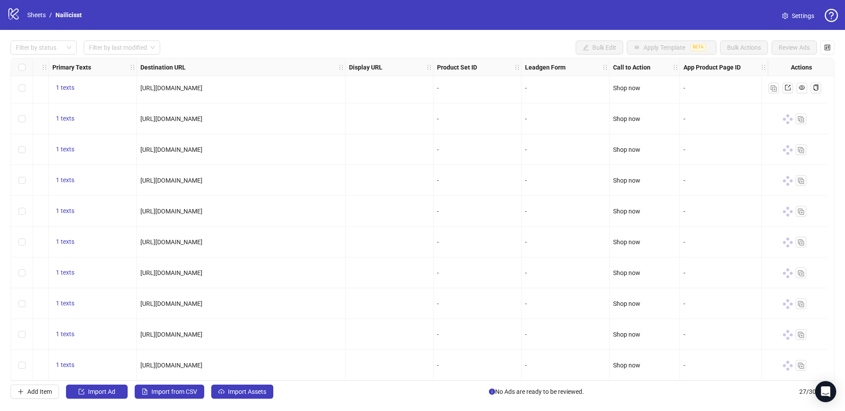
scroll to position [525, 1053]
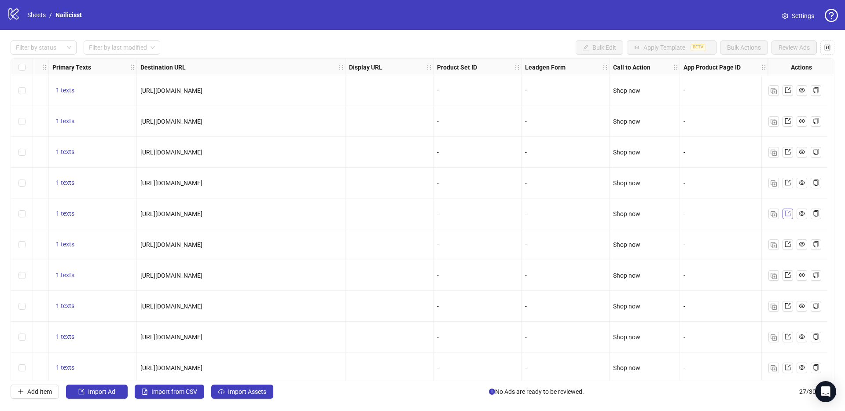
click at [788, 216] on icon "export" at bounding box center [788, 213] width 6 height 6
click at [36, 17] on link "Sheets" at bounding box center [37, 15] width 22 height 10
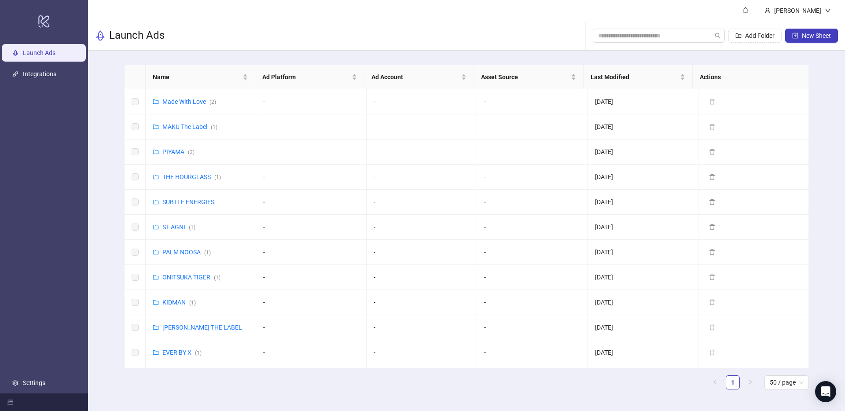
click at [598, 46] on div "Add Folder New Sheet" at bounding box center [715, 36] width 245 height 28
click at [600, 41] on span at bounding box center [652, 36] width 118 height 14
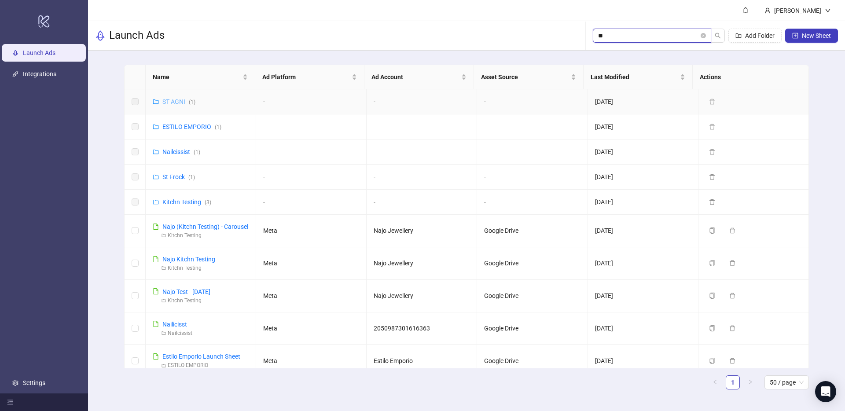
type input "**"
click at [177, 101] on link "ST AGNI ( 1 )" at bounding box center [178, 101] width 33 height 7
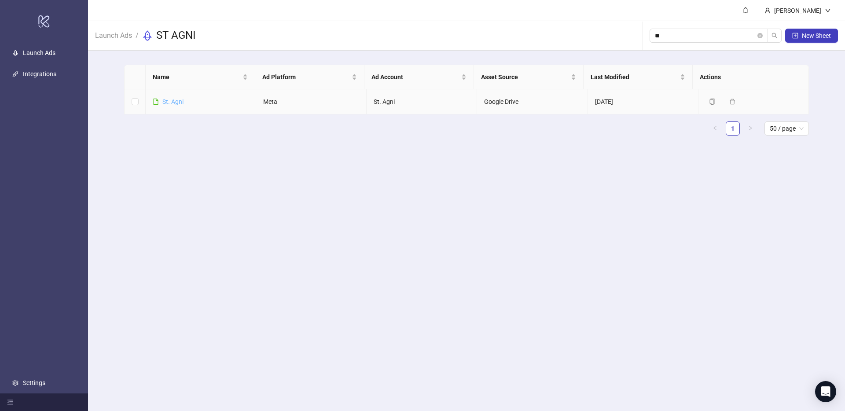
click at [174, 104] on link "St. Agni" at bounding box center [172, 101] width 21 height 7
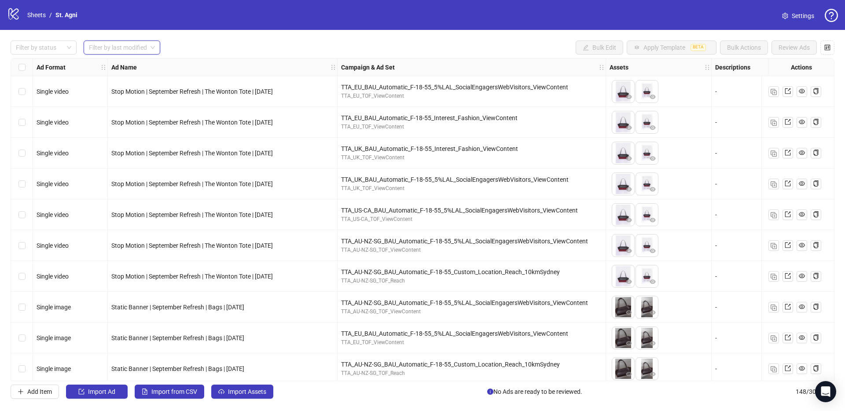
click at [117, 53] on input "search" at bounding box center [118, 47] width 58 height 13
click at [66, 46] on div "Filter by status" at bounding box center [44, 47] width 66 height 14
click at [113, 44] on input "search" at bounding box center [118, 47] width 58 height 13
click at [261, 44] on div "Filter by status Filter by last modified Bulk Edit Apply Template BETA Bulk Act…" at bounding box center [423, 47] width 824 height 14
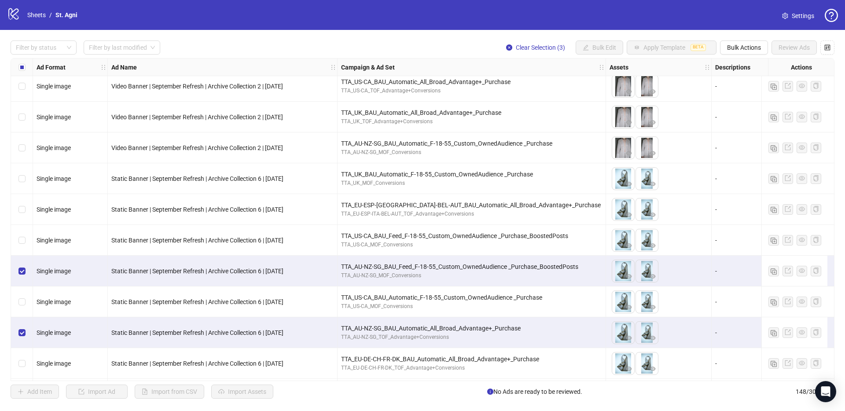
scroll to position [4163, 0]
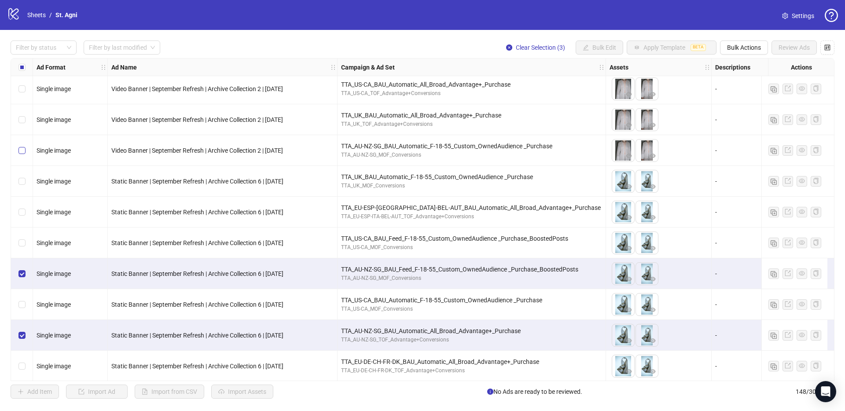
click at [23, 154] on label "Select row 138" at bounding box center [21, 151] width 7 height 10
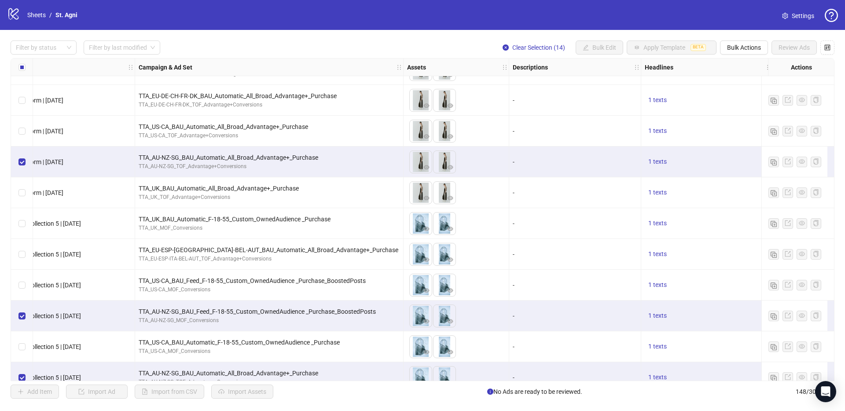
scroll to position [3196, 0]
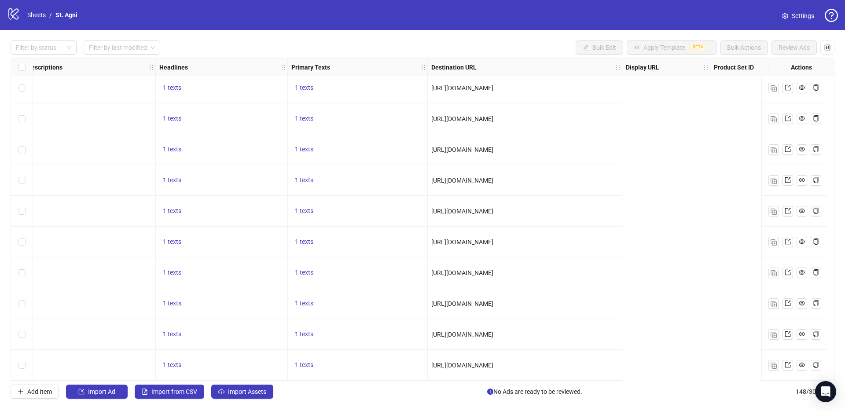
scroll to position [4259, 0]
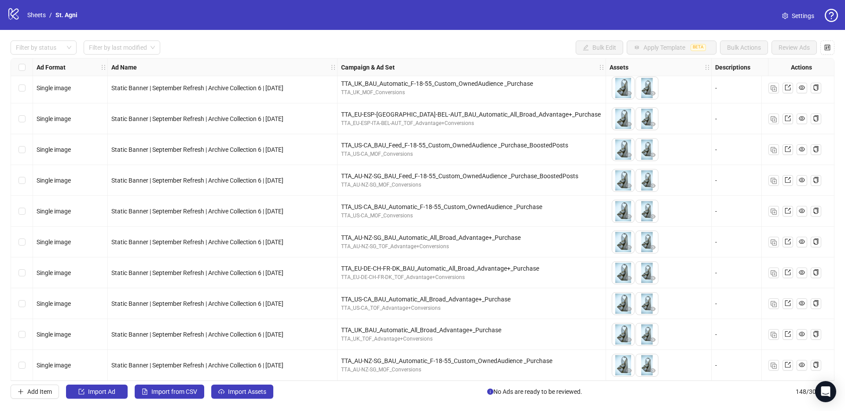
click at [26, 359] on div "Select row 148" at bounding box center [22, 365] width 22 height 31
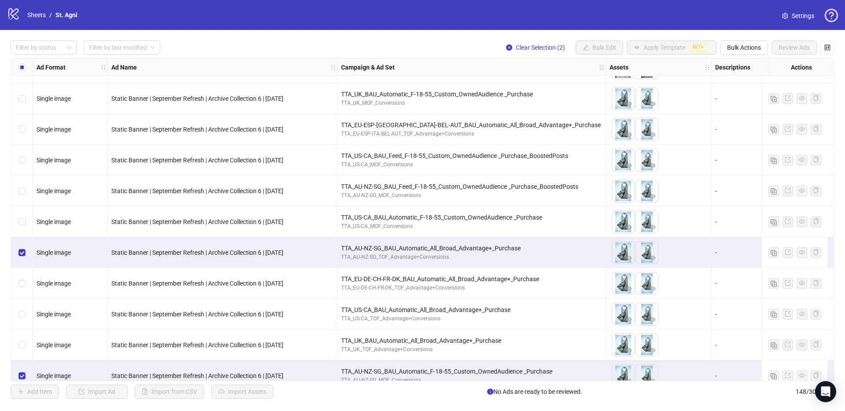
scroll to position [4230, 0]
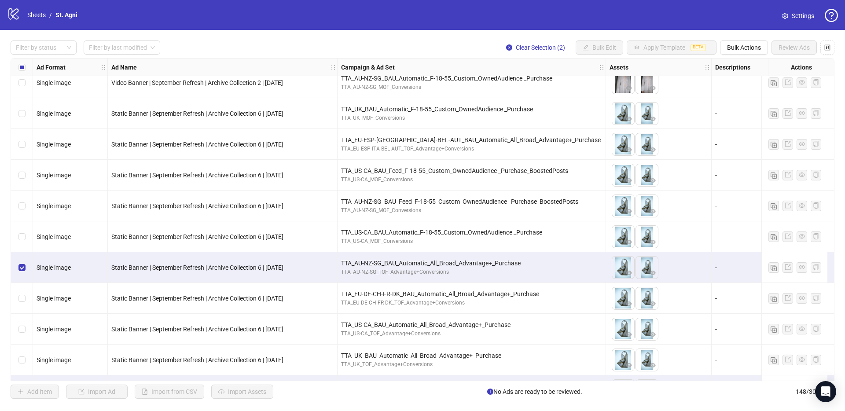
click at [19, 211] on div "Select row 142" at bounding box center [22, 206] width 22 height 31
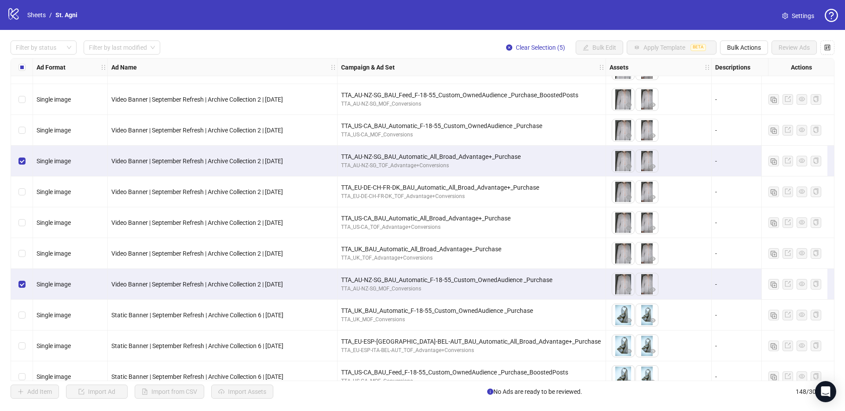
scroll to position [4010, 0]
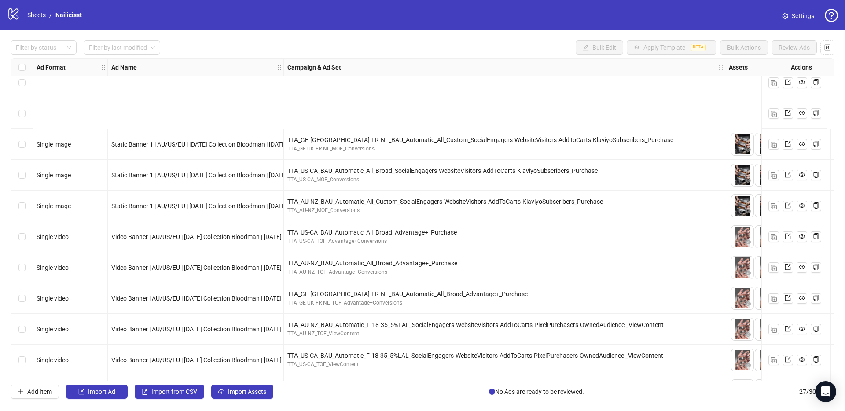
scroll to position [531, 0]
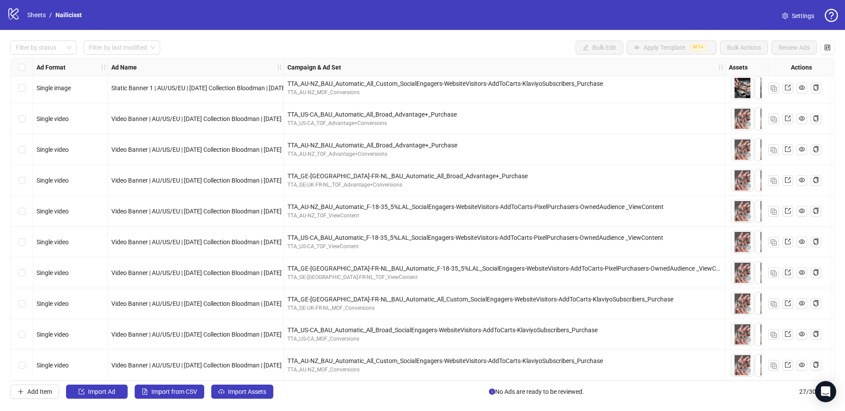
click at [37, 21] on div "logo/logo-mobile Sheets / Nailicisst" at bounding box center [46, 15] width 78 height 16
click at [37, 12] on link "Sheets" at bounding box center [37, 15] width 22 height 10
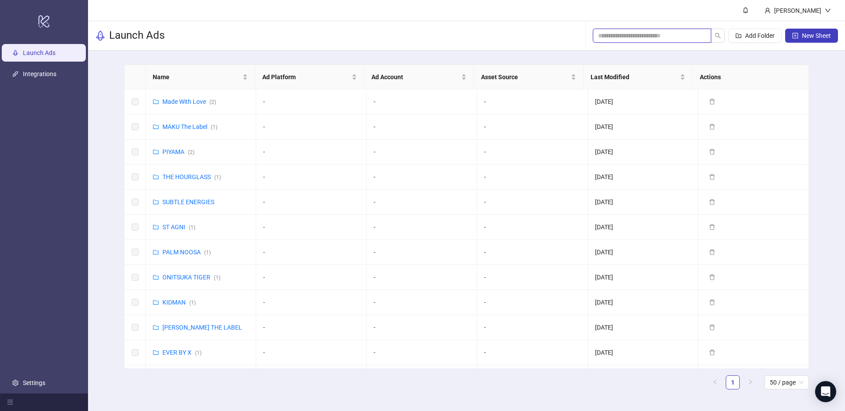
click at [653, 37] on input "search" at bounding box center [648, 36] width 101 height 10
